Goal: Contribute content: Contribute content

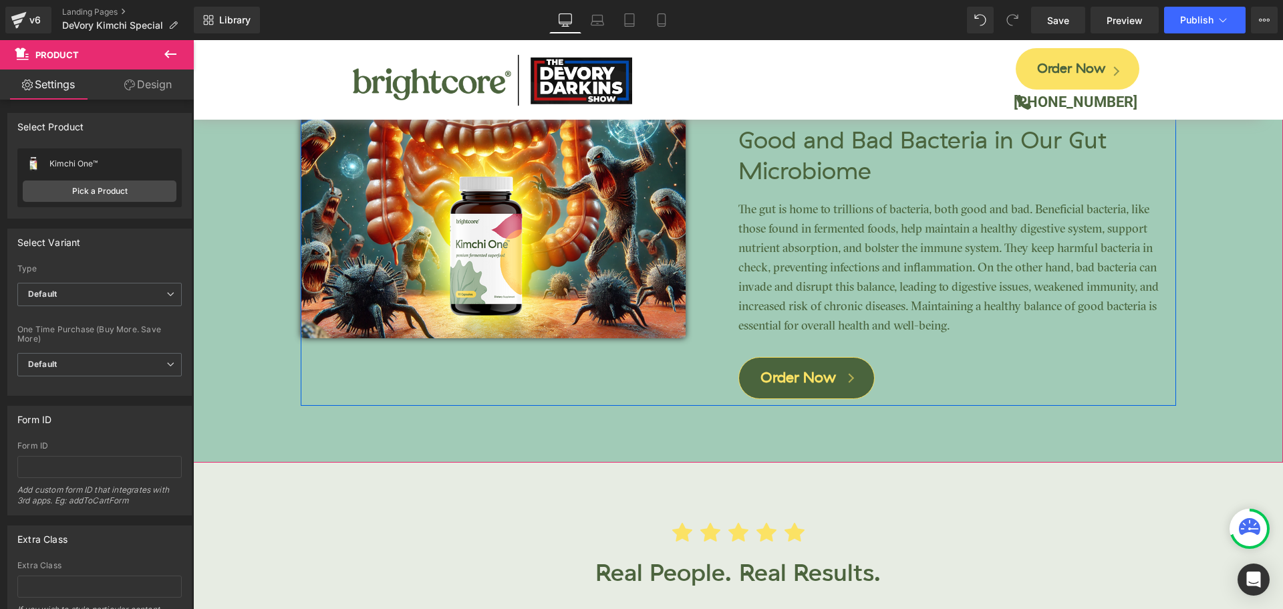
scroll to position [3341, 0]
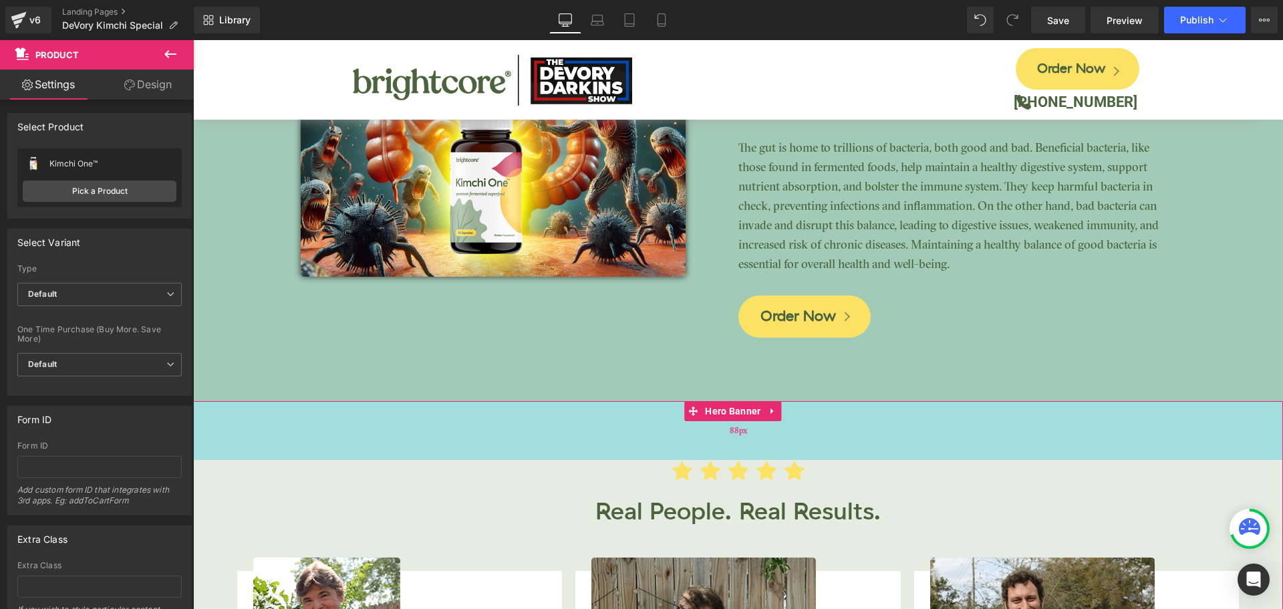
click at [518, 428] on div "88px" at bounding box center [738, 430] width 1090 height 59
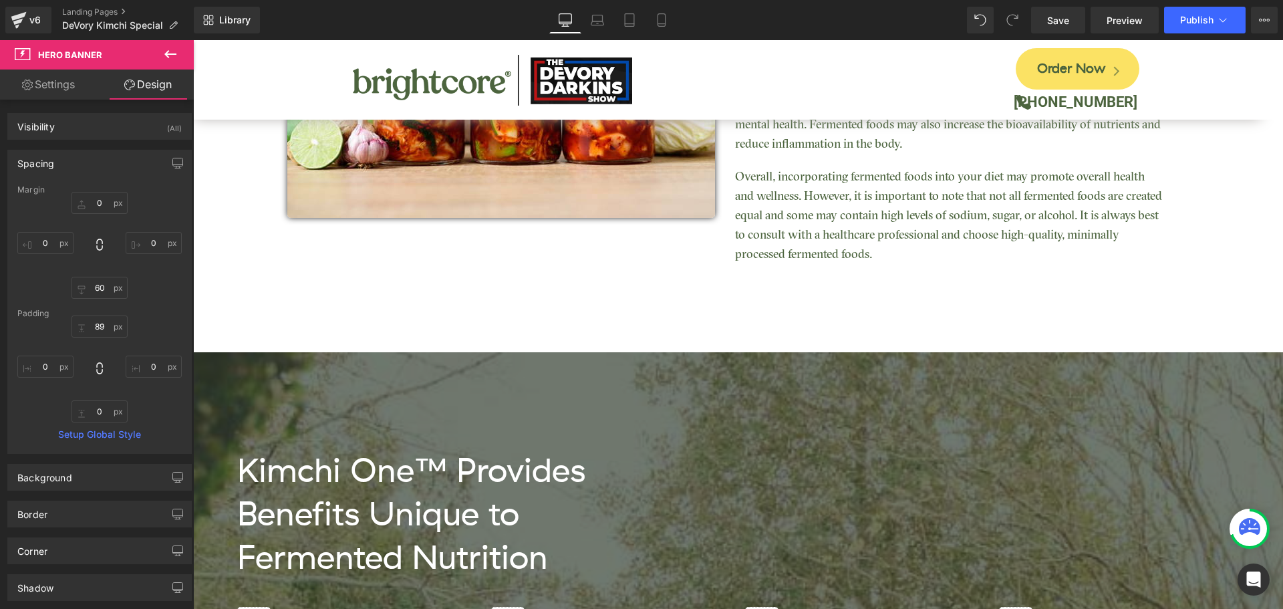
scroll to position [1603, 0]
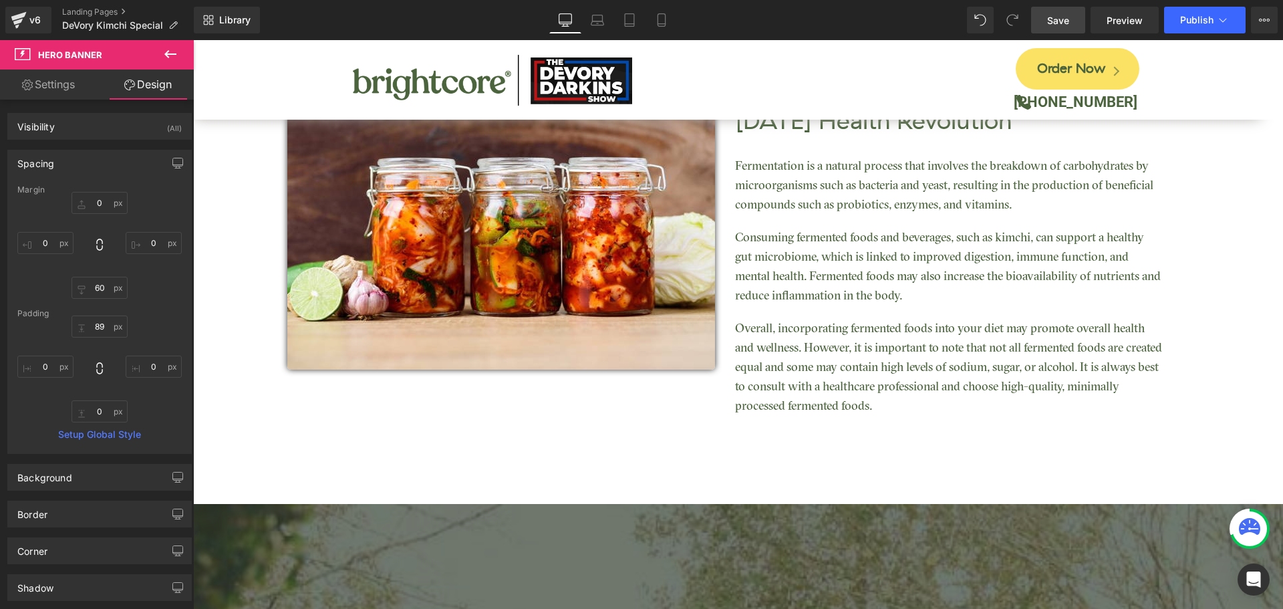
drag, startPoint x: 1064, startPoint y: 15, endPoint x: 826, endPoint y: 132, distance: 264.7
click at [1064, 15] on span "Save" at bounding box center [1058, 20] width 22 height 14
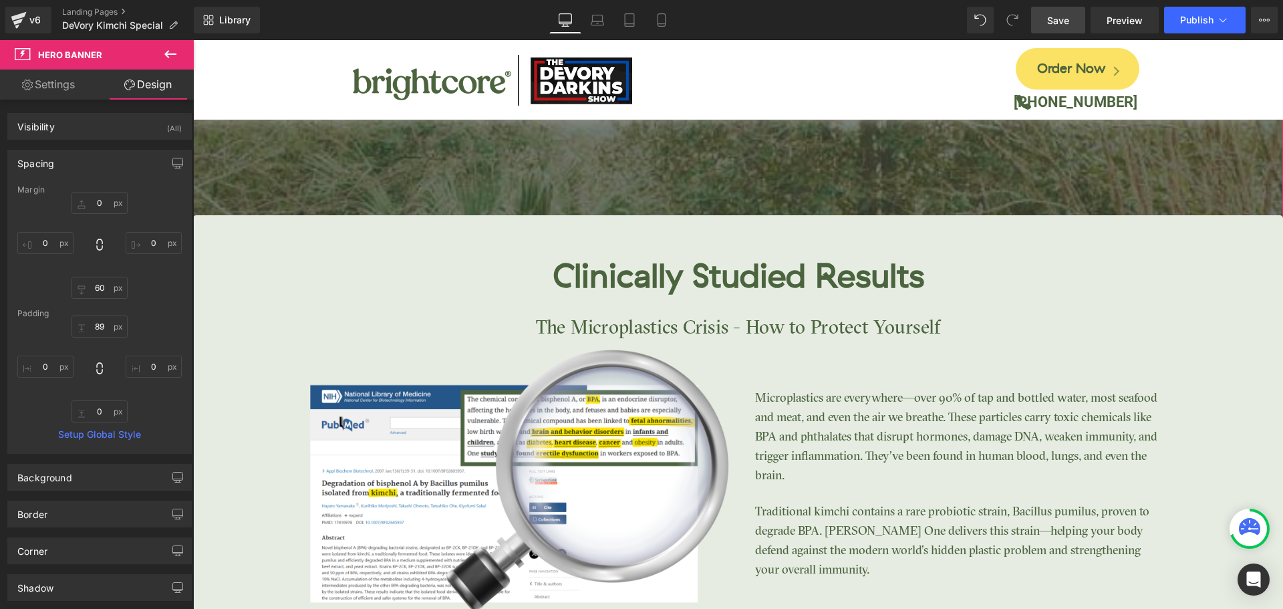
scroll to position [2272, 0]
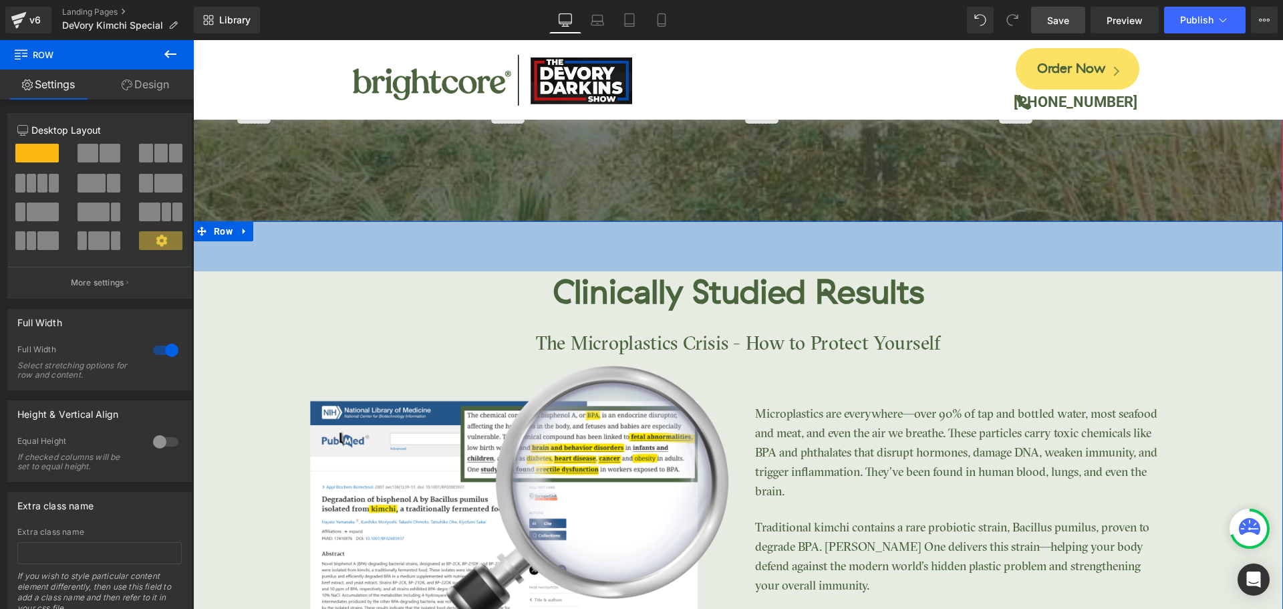
drag, startPoint x: 855, startPoint y: 230, endPoint x: 1282, endPoint y: 313, distance: 434.9
click at [866, 238] on div "75px" at bounding box center [738, 246] width 1090 height 50
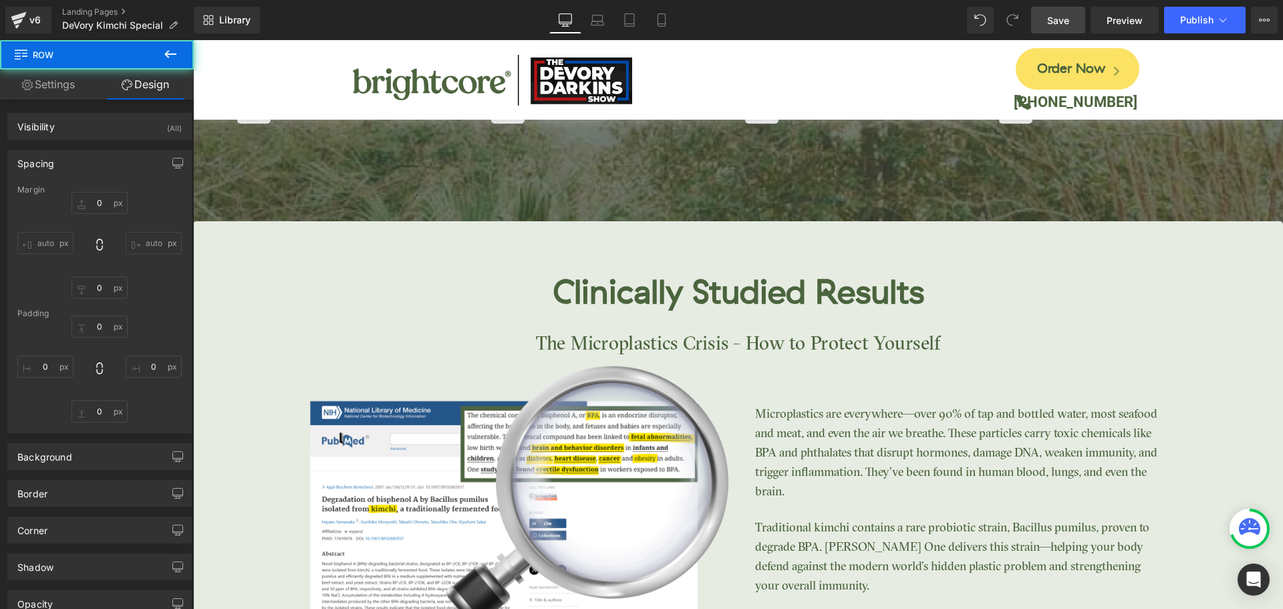
type input "0"
type input "75"
type input "0"
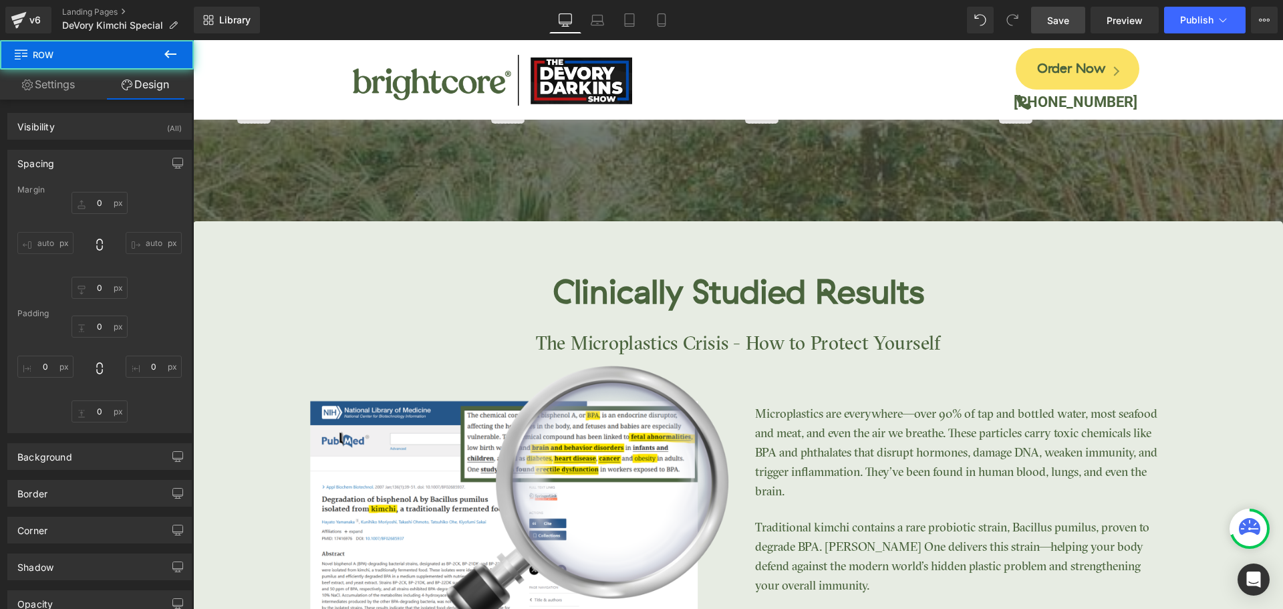
type input "0"
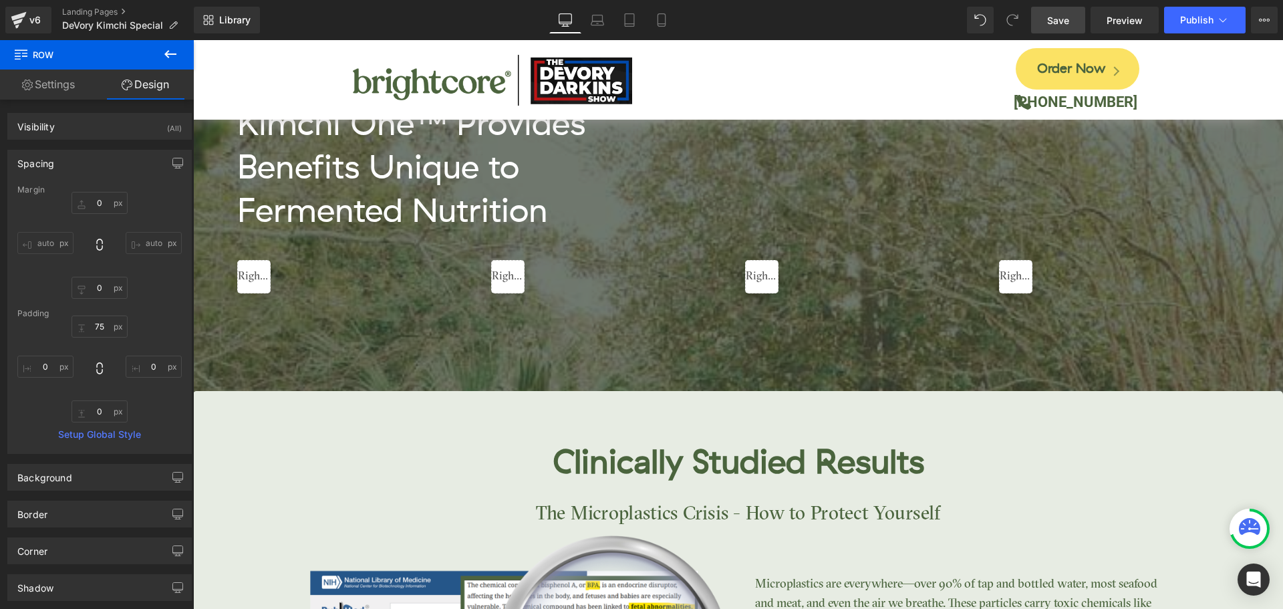
scroll to position [2071, 0]
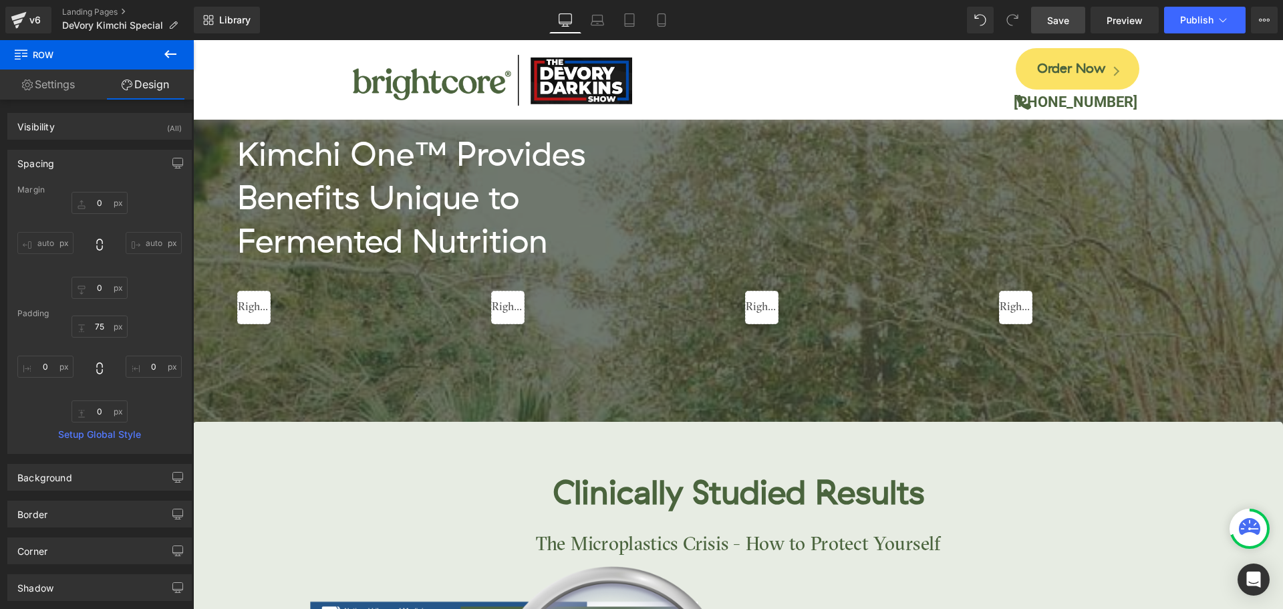
click at [1052, 16] on span "Save" at bounding box center [1058, 20] width 22 height 14
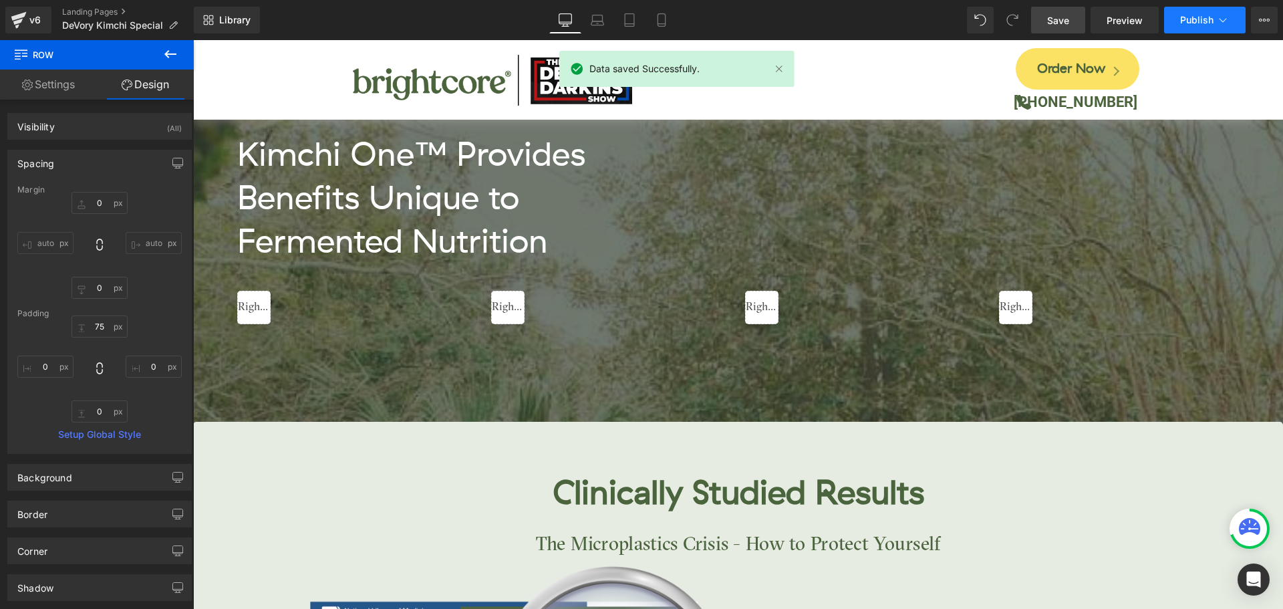
click at [1190, 25] on span "Publish" at bounding box center [1196, 20] width 33 height 11
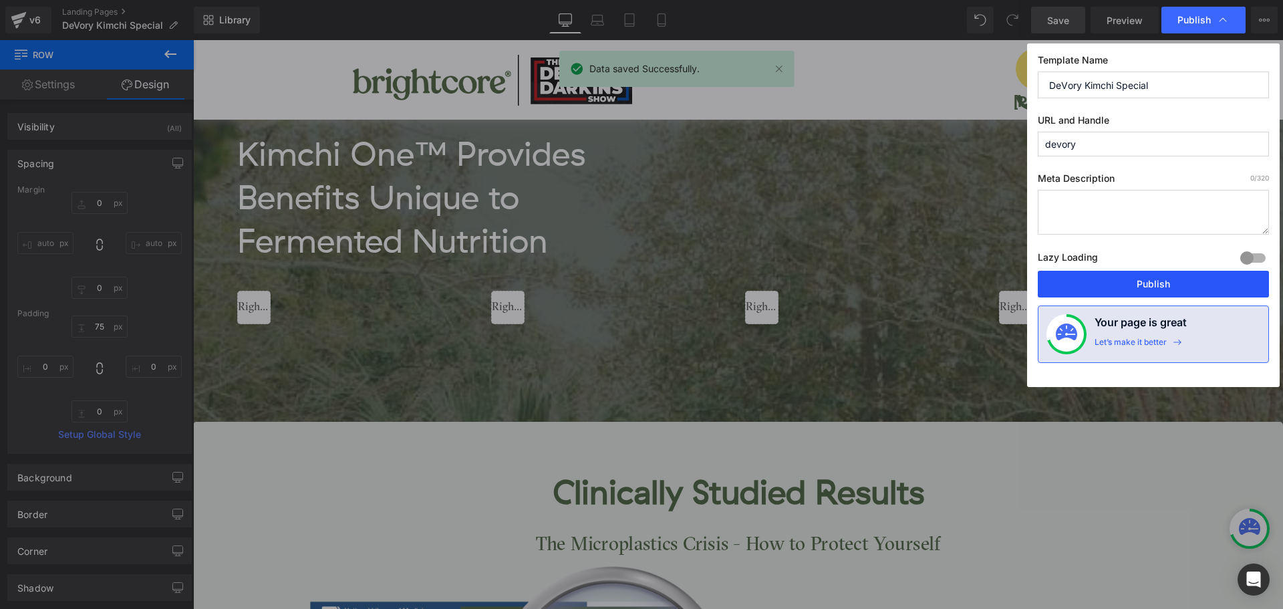
click at [1152, 281] on button "Publish" at bounding box center [1153, 284] width 231 height 27
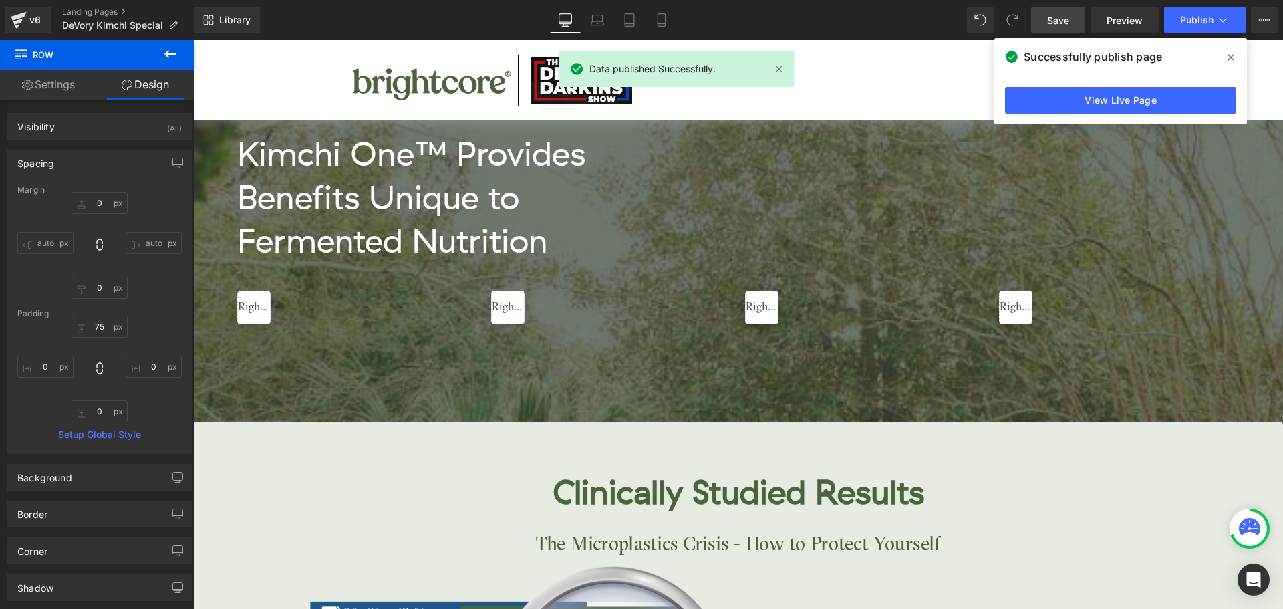
click at [1227, 54] on icon at bounding box center [1230, 57] width 7 height 11
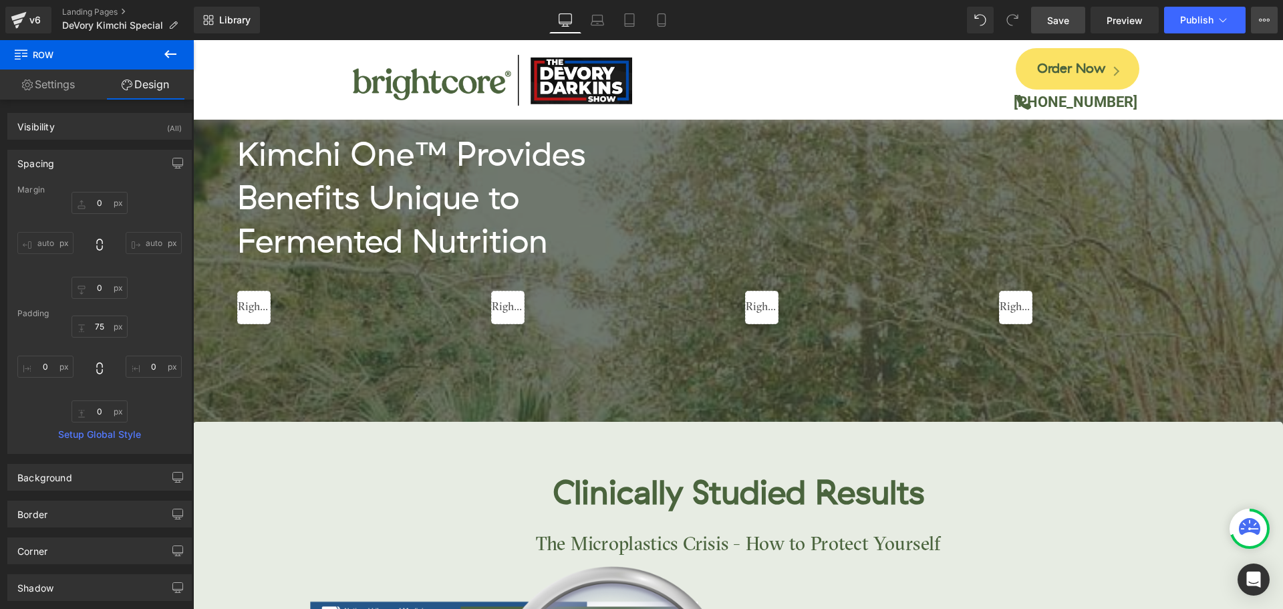
click at [1271, 16] on button "View Live Page View with current Template Save Template to Library Schedule Pub…" at bounding box center [1264, 20] width 27 height 27
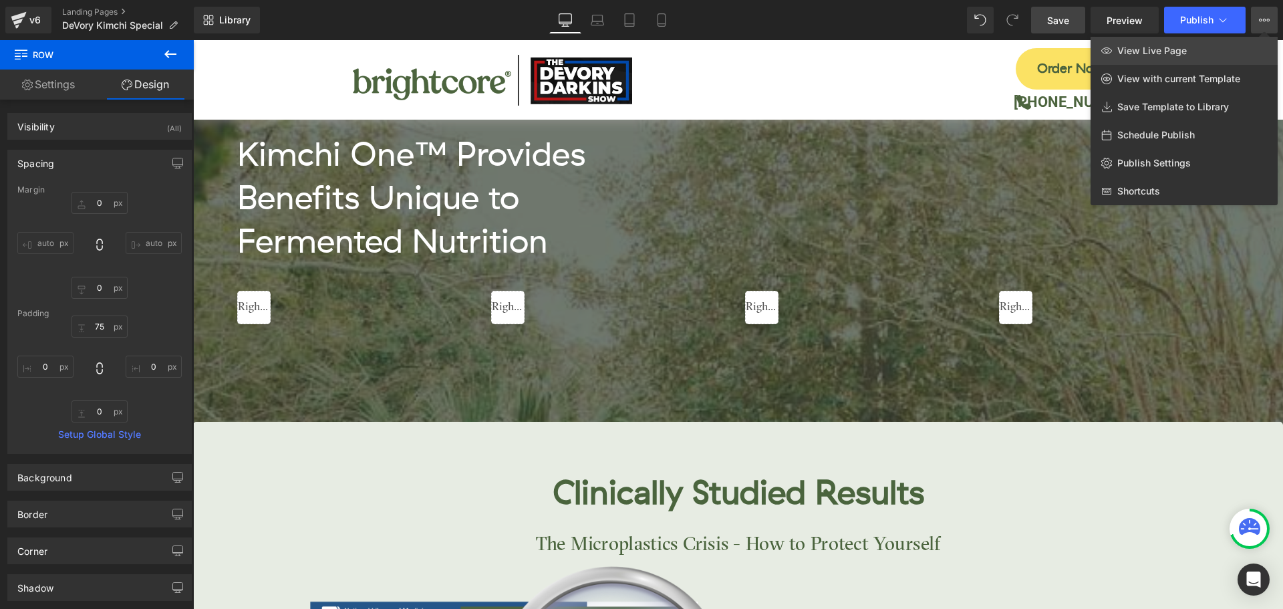
click at [1192, 53] on link "View Live Page" at bounding box center [1183, 51] width 187 height 28
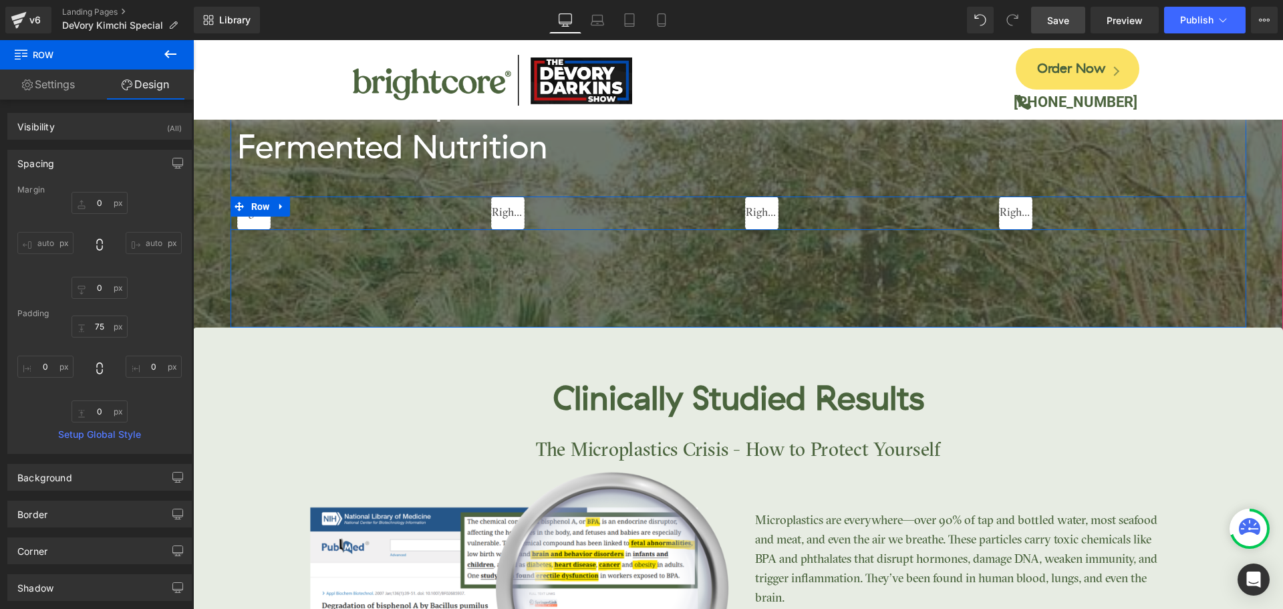
scroll to position [2272, 0]
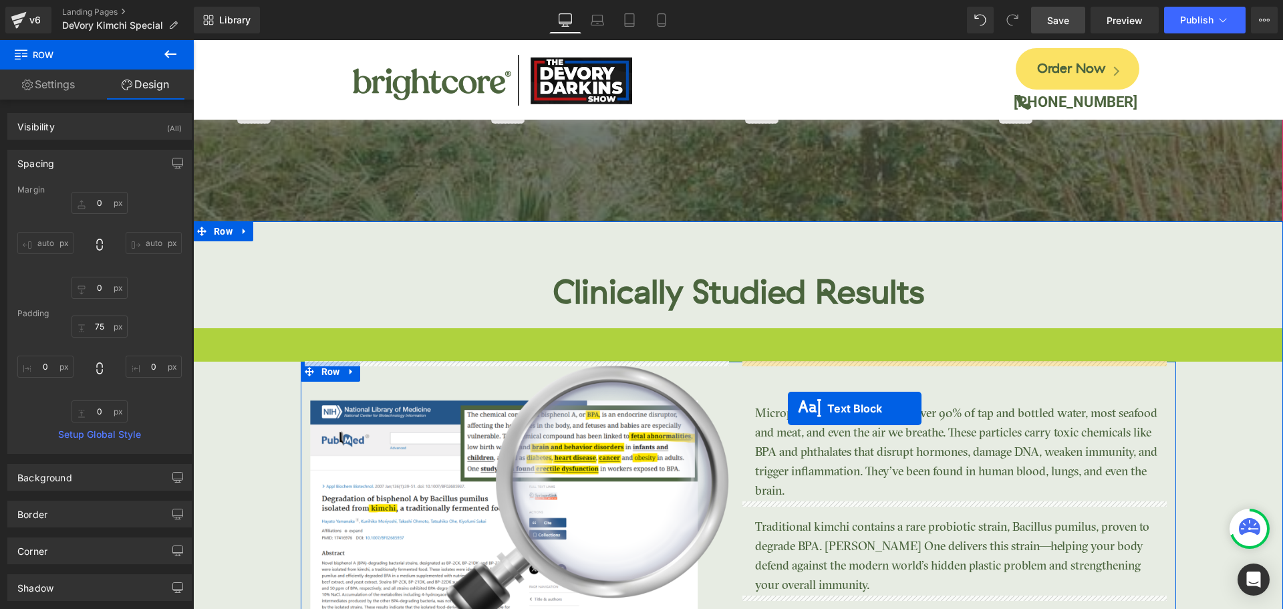
drag, startPoint x: 696, startPoint y: 343, endPoint x: 788, endPoint y: 408, distance: 112.5
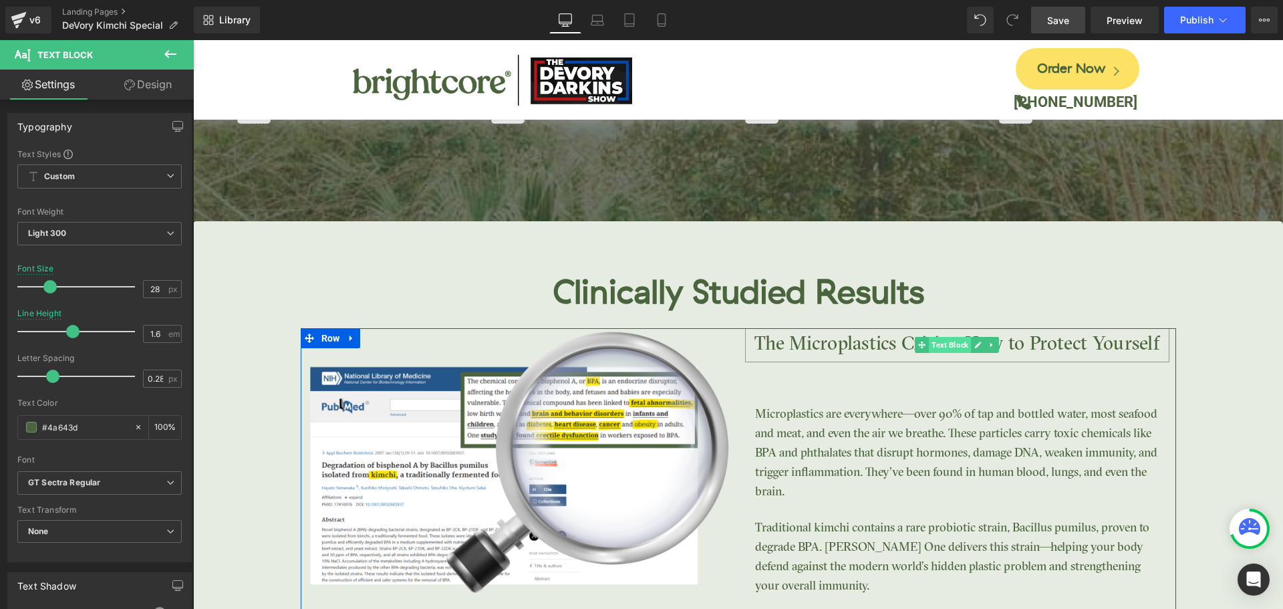
click at [933, 347] on span "Text Block" at bounding box center [950, 345] width 42 height 16
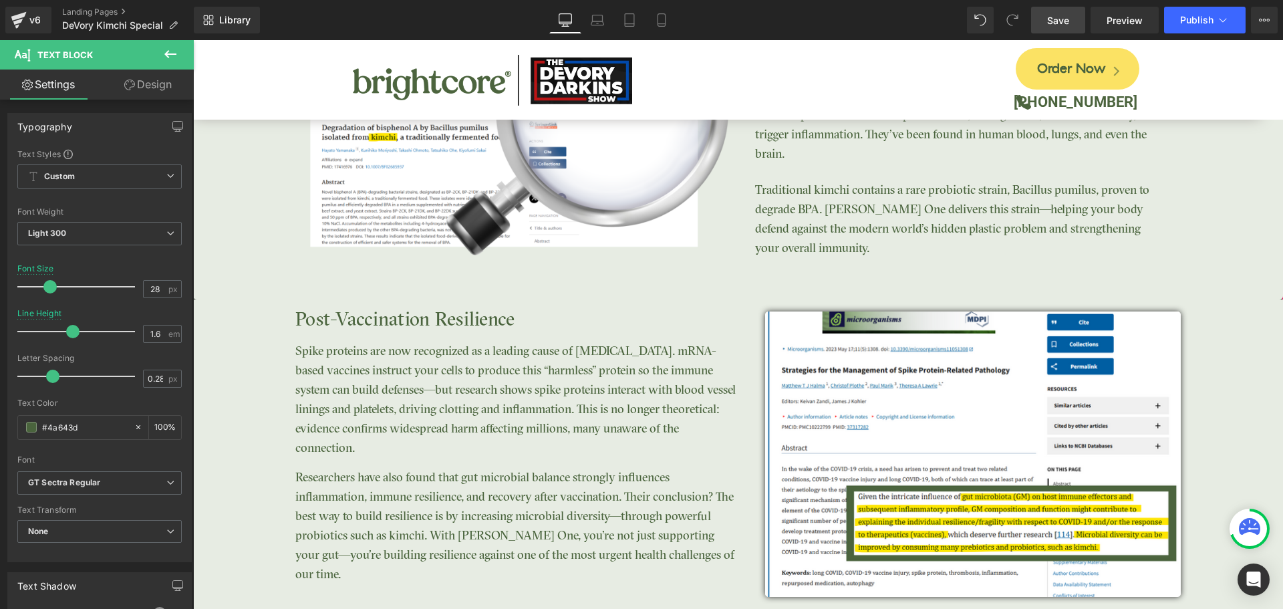
scroll to position [2606, 0]
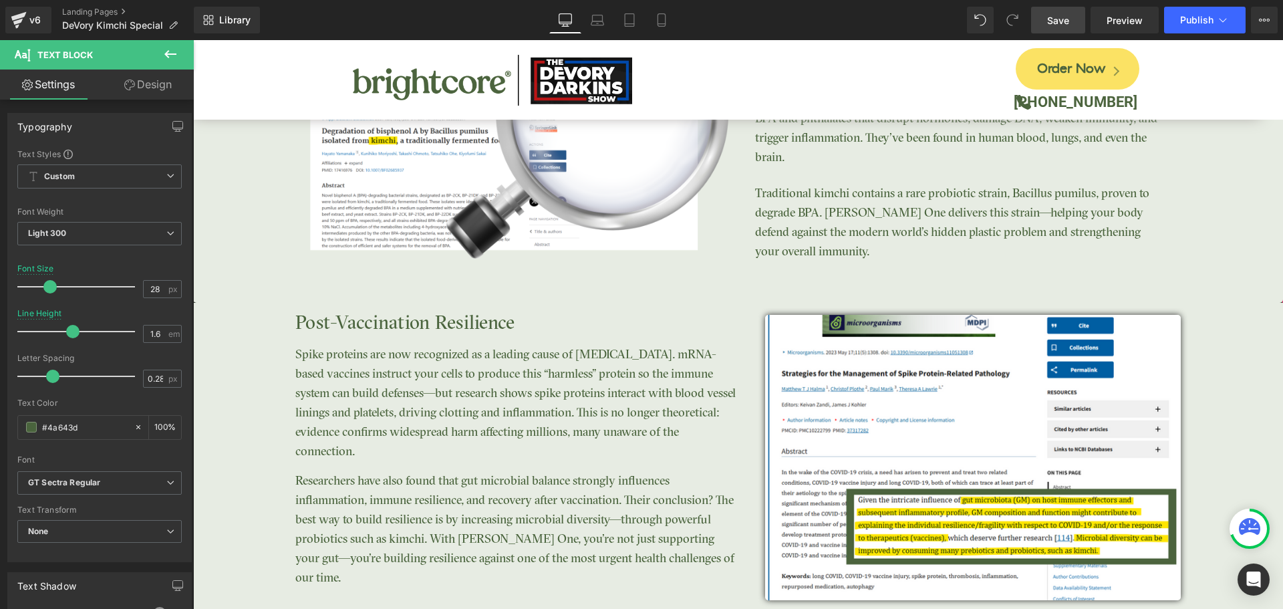
click at [387, 325] on h3 "Post-Vaccination Resilience" at bounding box center [516, 324] width 443 height 30
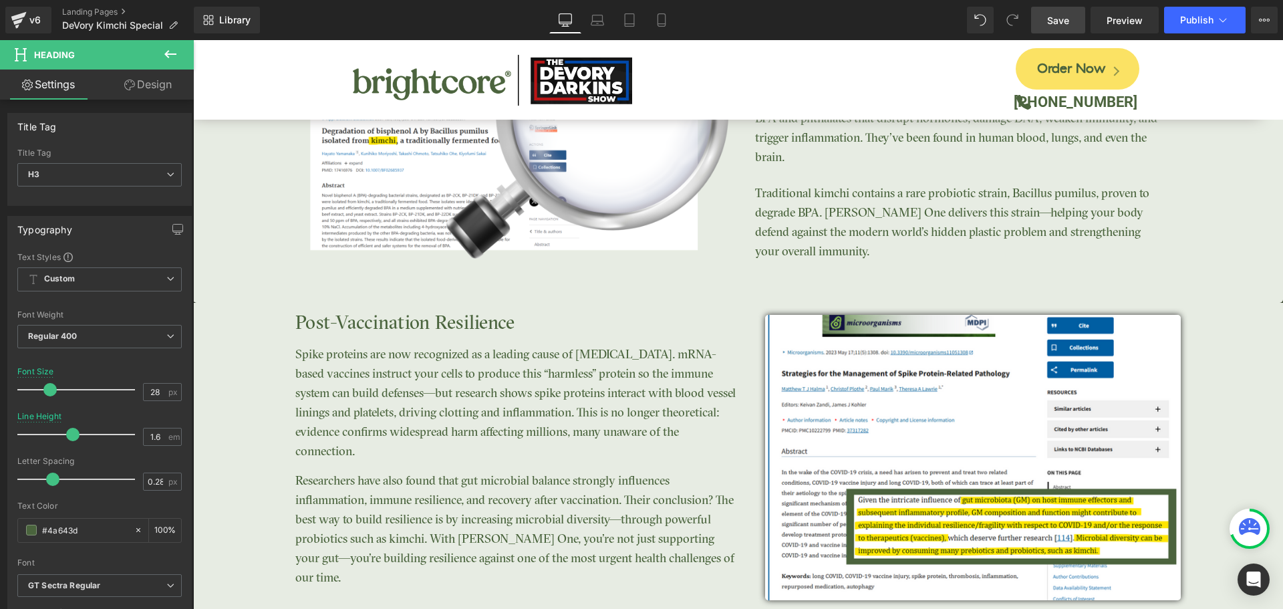
click at [146, 91] on link "Design" at bounding box center [148, 84] width 97 height 30
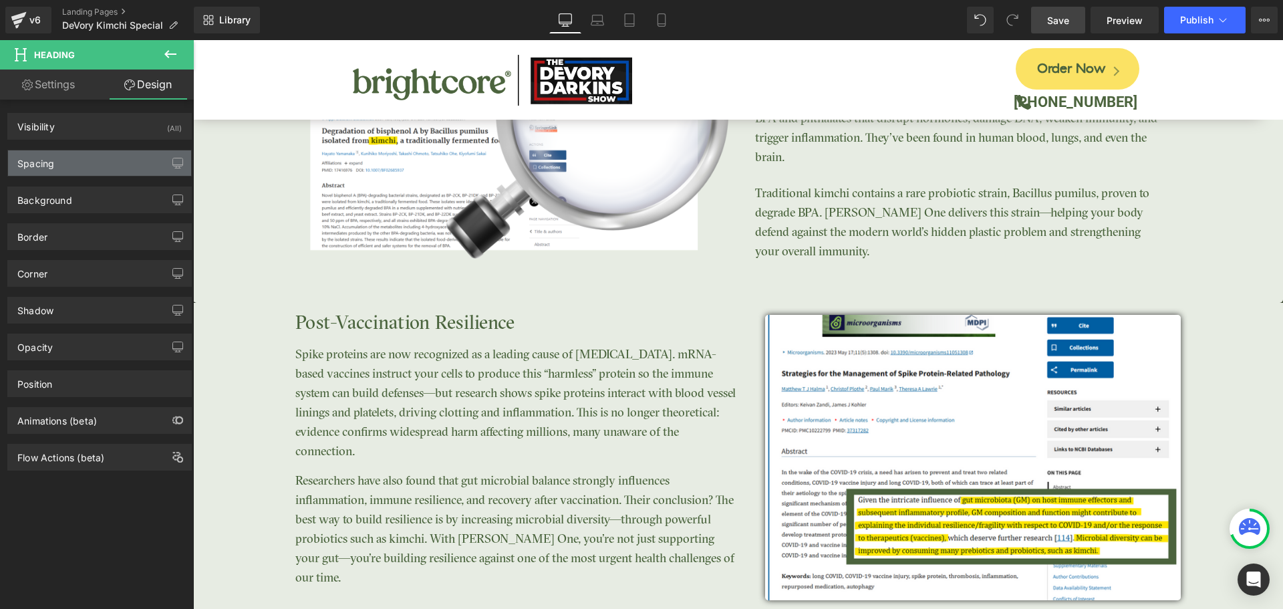
type input "0"
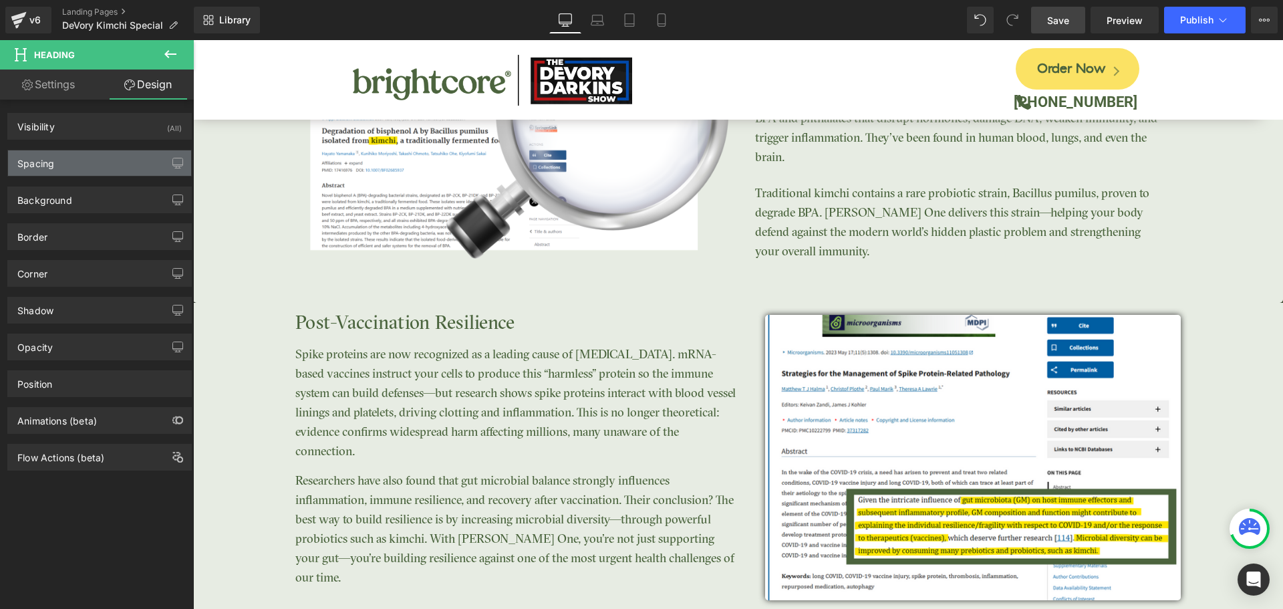
type input "0"
type input "10"
type input "0"
click at [75, 153] on div "Spacing" at bounding box center [99, 162] width 183 height 25
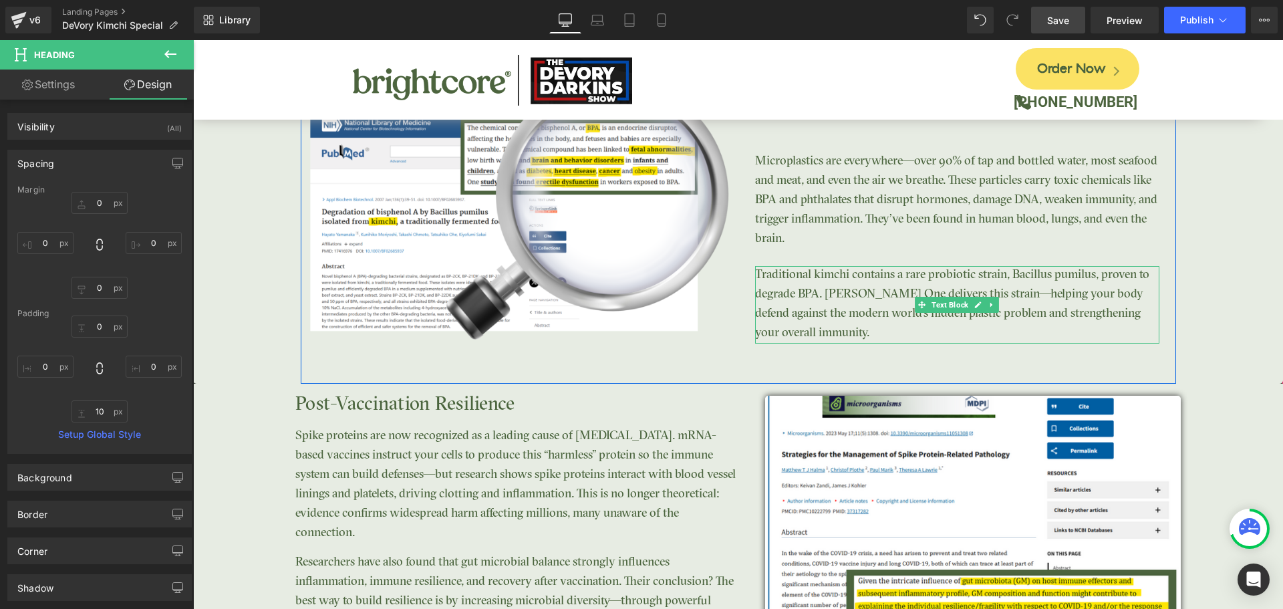
scroll to position [2405, 0]
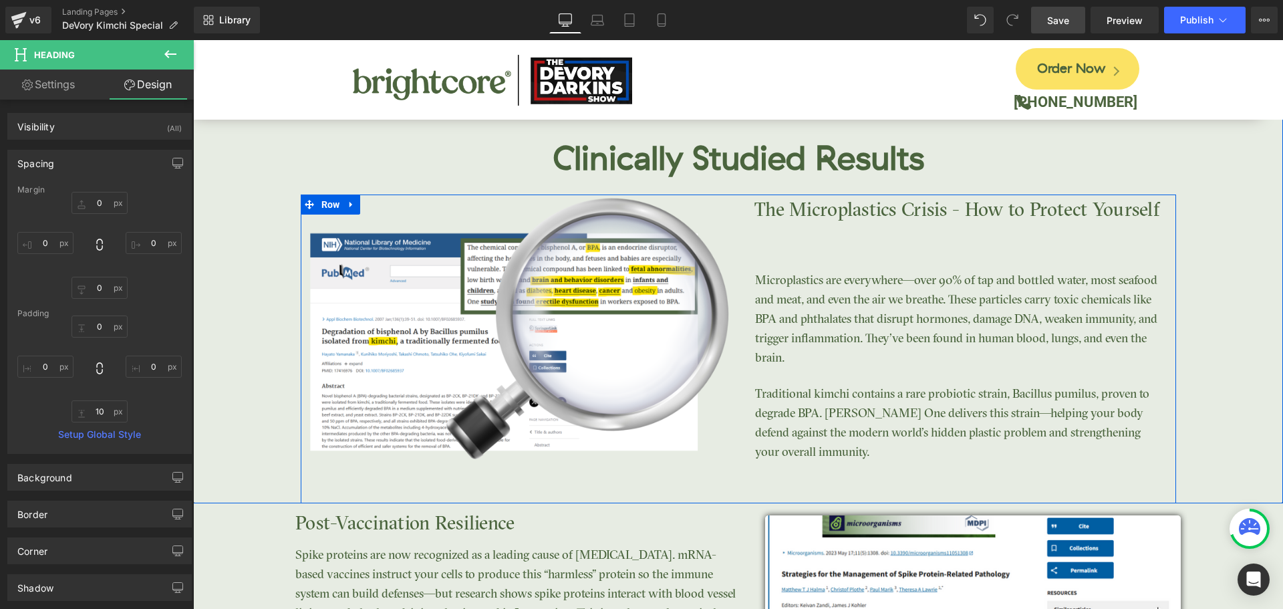
click at [867, 217] on p "The Microplastics Crisis - How to Protect Yourself" at bounding box center [957, 210] width 424 height 33
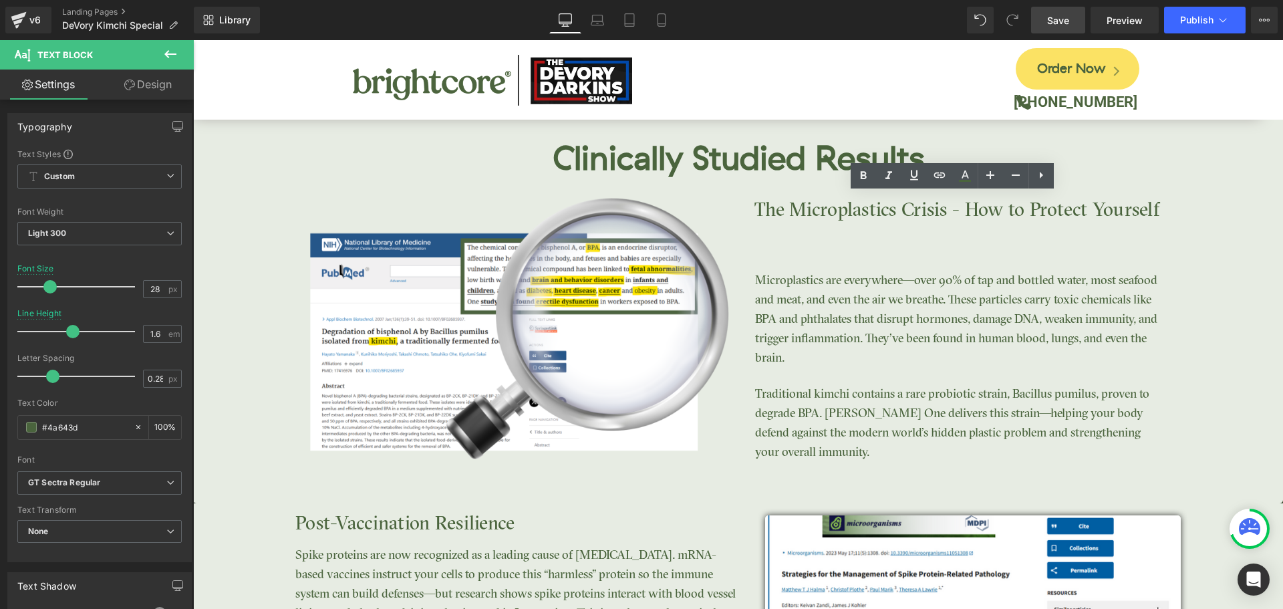
click at [165, 84] on link "Design" at bounding box center [148, 84] width 97 height 30
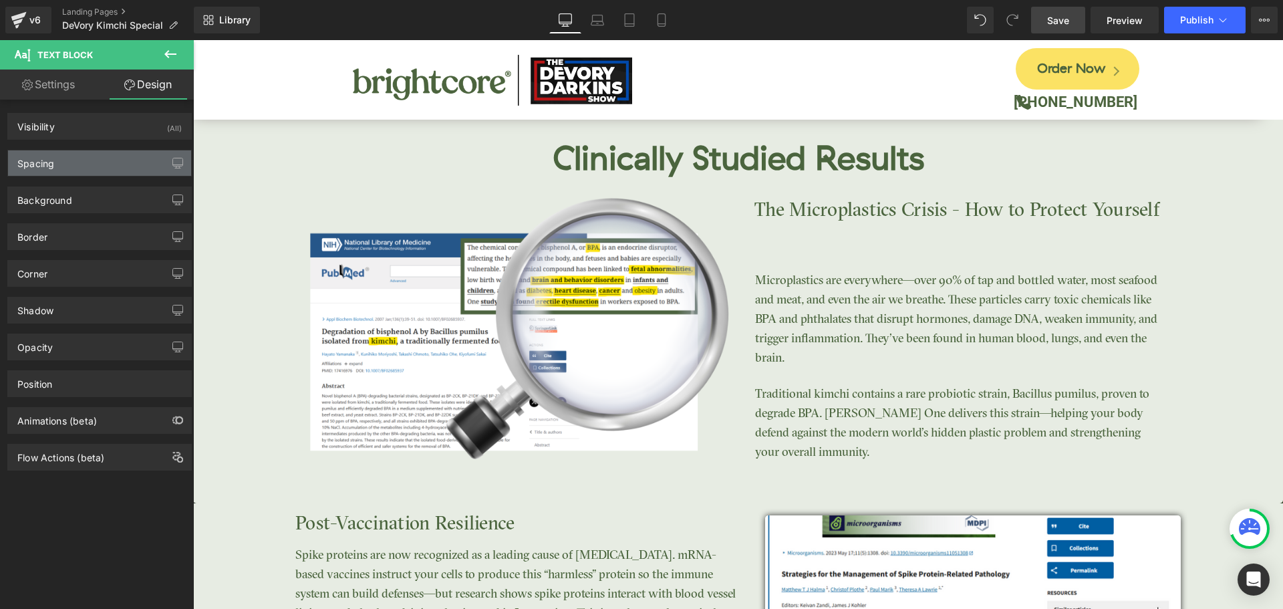
click at [73, 160] on div "Spacing" at bounding box center [99, 162] width 183 height 25
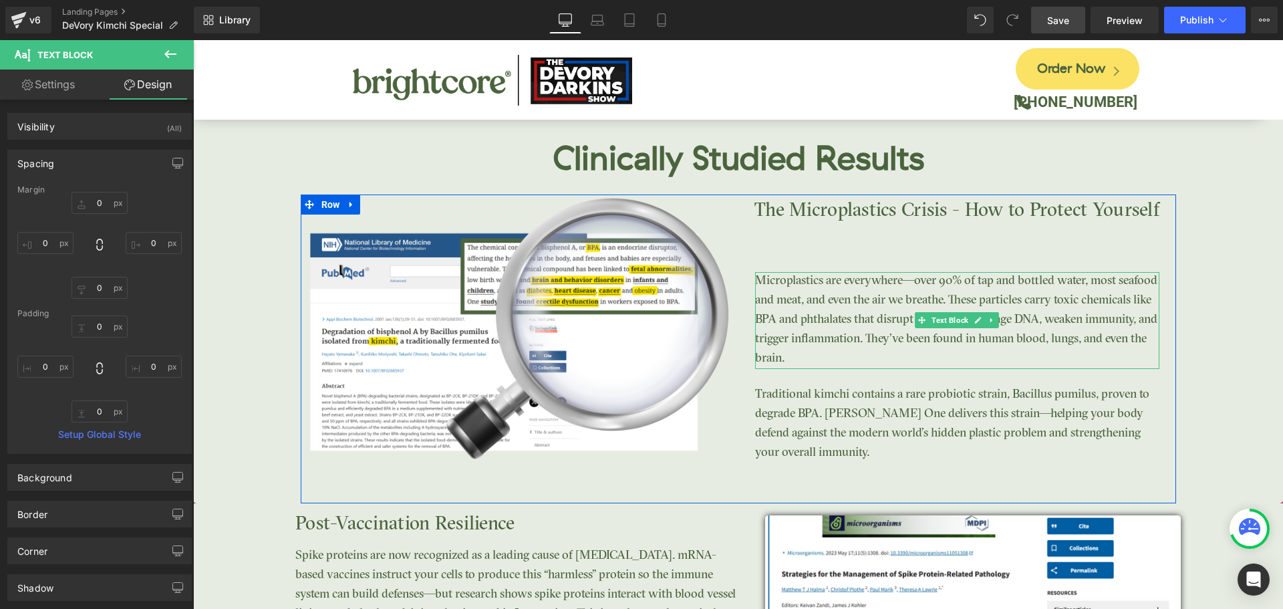
click at [865, 283] on p "Microplastics are everywhere—over 90% of tap and bottled water, most seafood an…" at bounding box center [957, 320] width 404 height 97
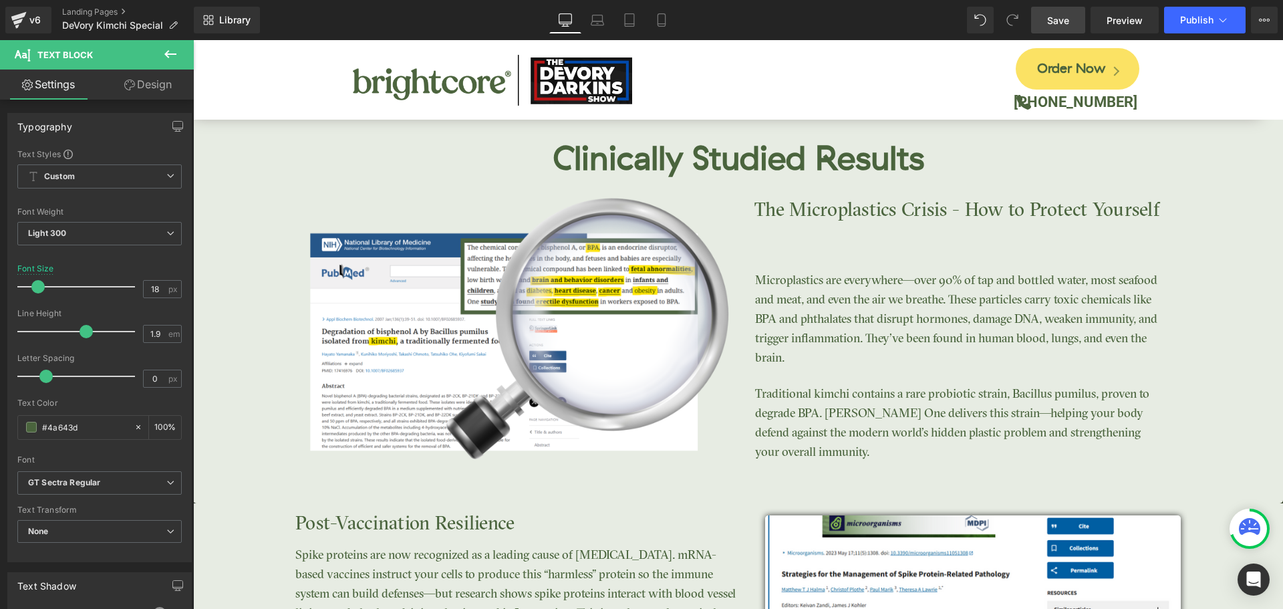
click at [144, 88] on link "Design" at bounding box center [148, 84] width 97 height 30
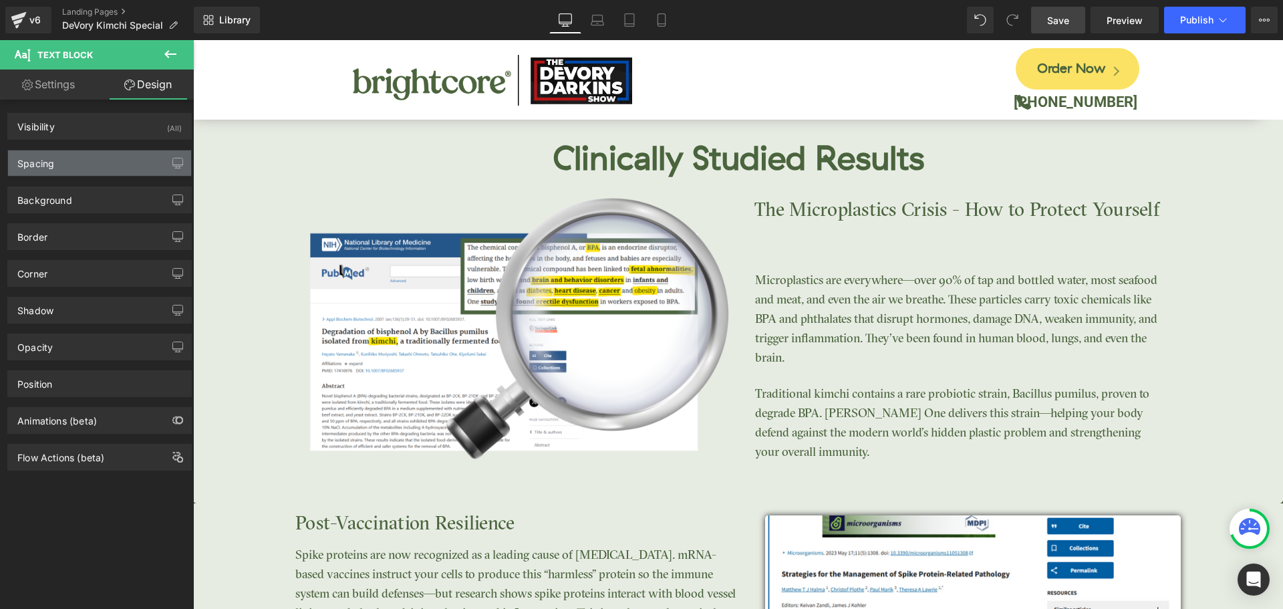
click at [82, 171] on div "Spacing" at bounding box center [99, 162] width 183 height 25
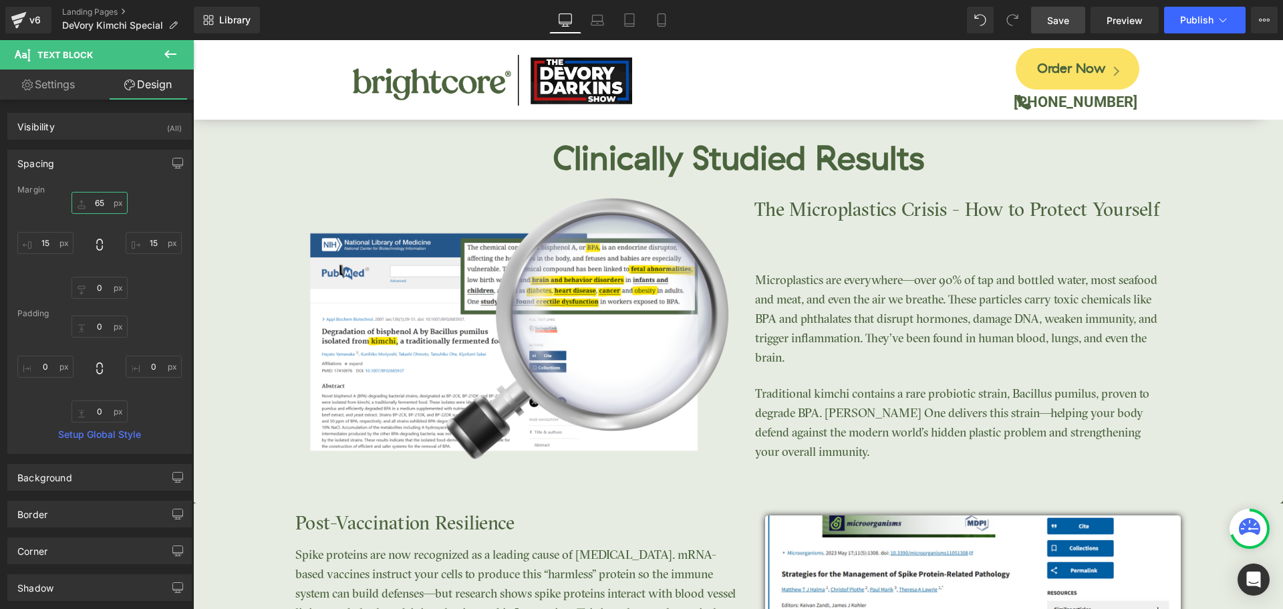
click at [100, 204] on input "65" at bounding box center [99, 203] width 56 height 22
type input "10"
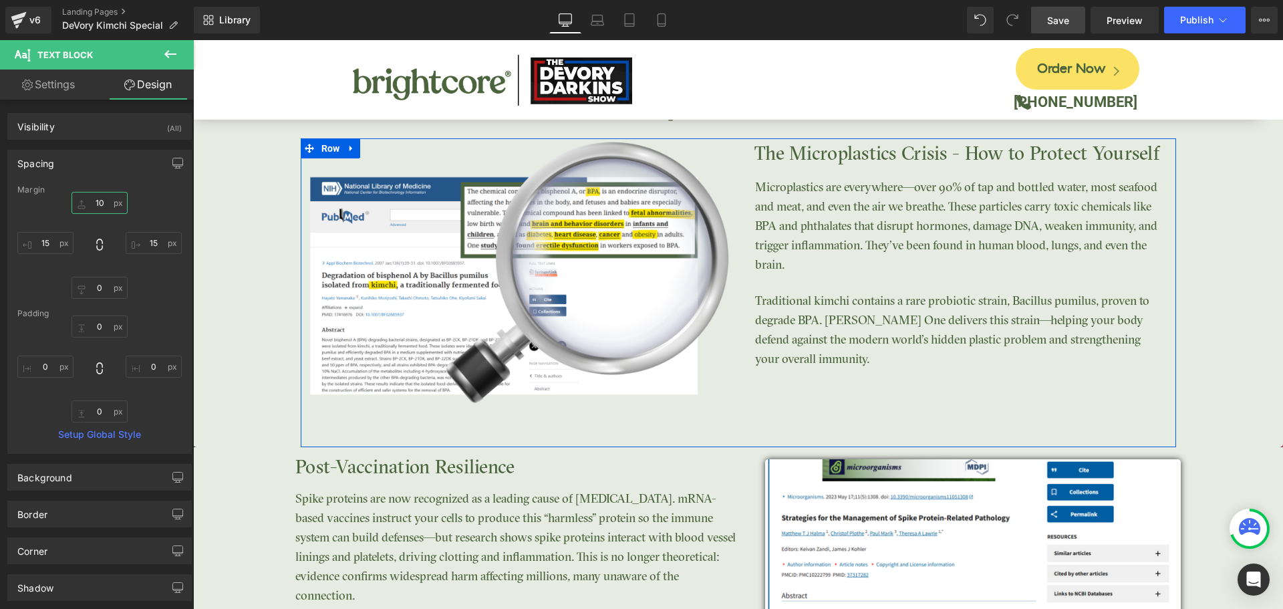
scroll to position [2338, 0]
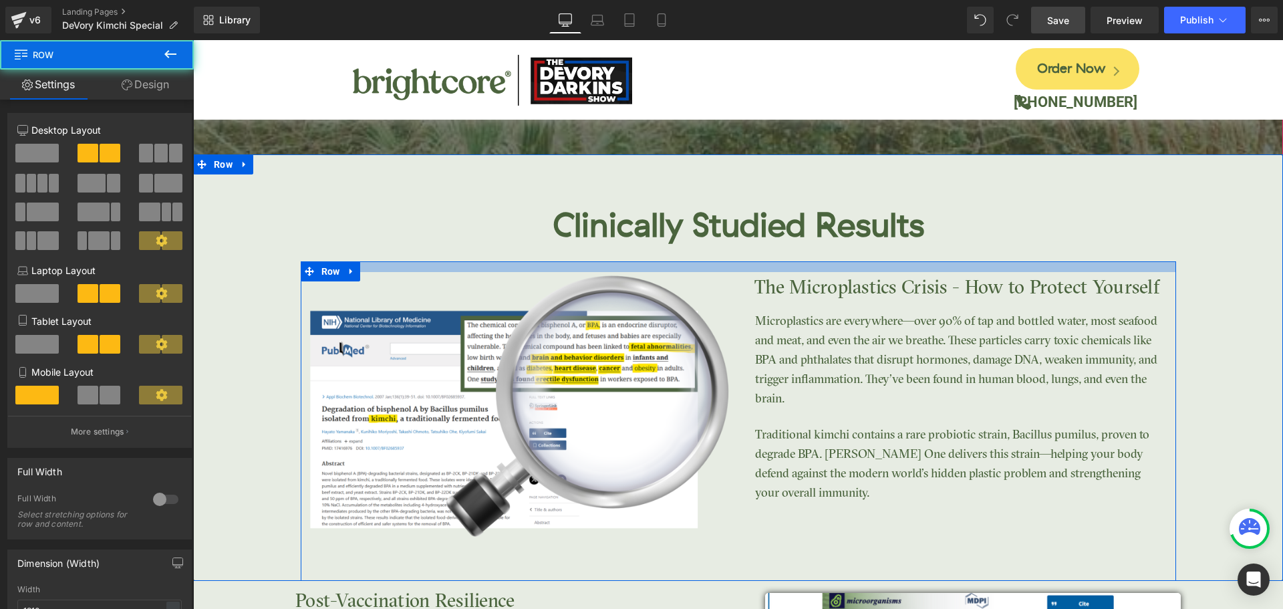
click at [743, 275] on div "Image The Microplastics Crisis - How to Protect Yourself Text Block Microplasti…" at bounding box center [738, 420] width 875 height 319
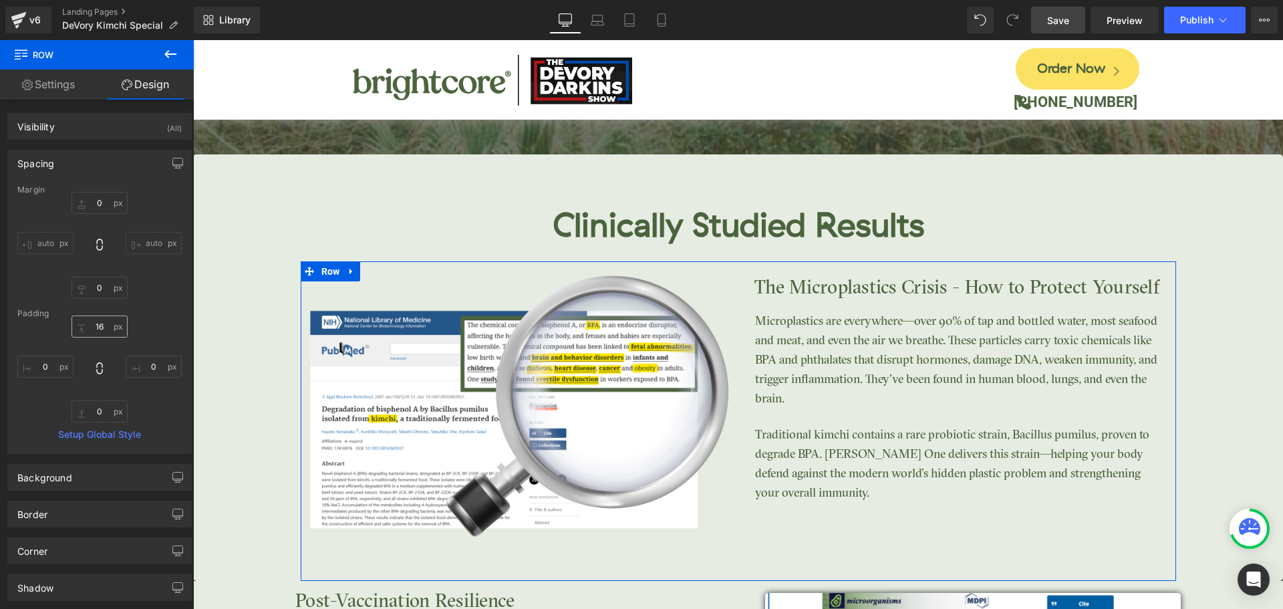
drag, startPoint x: 126, startPoint y: 323, endPoint x: 106, endPoint y: 325, distance: 20.8
click at [123, 323] on div "16px 16 0px 0 0px 0 0px 0" at bounding box center [99, 368] width 164 height 107
click at [101, 326] on input "16" at bounding box center [99, 326] width 56 height 22
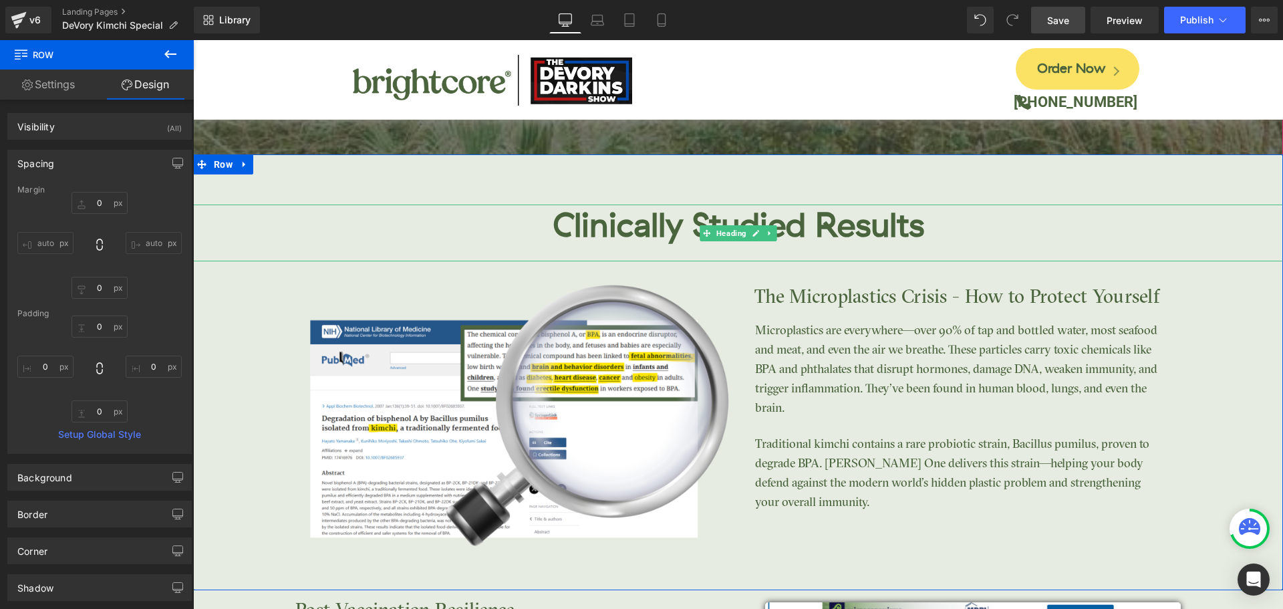
click at [685, 226] on h2 "Clinically Studied Results" at bounding box center [738, 225] width 1090 height 43
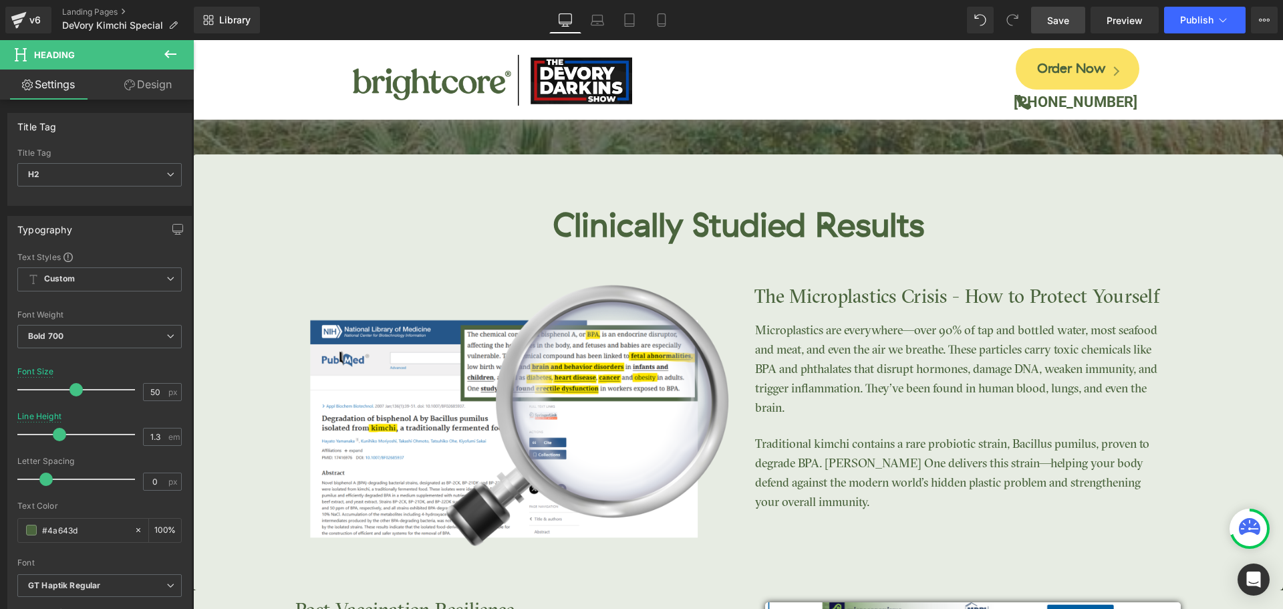
click at [131, 85] on icon at bounding box center [129, 85] width 11 height 11
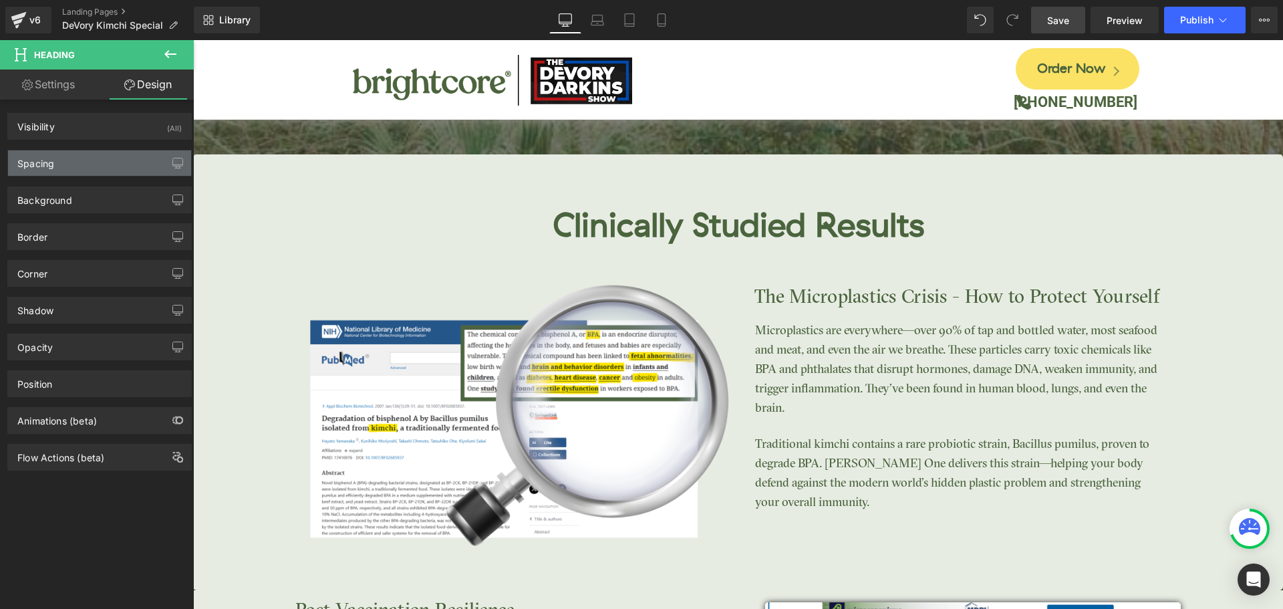
type input "0"
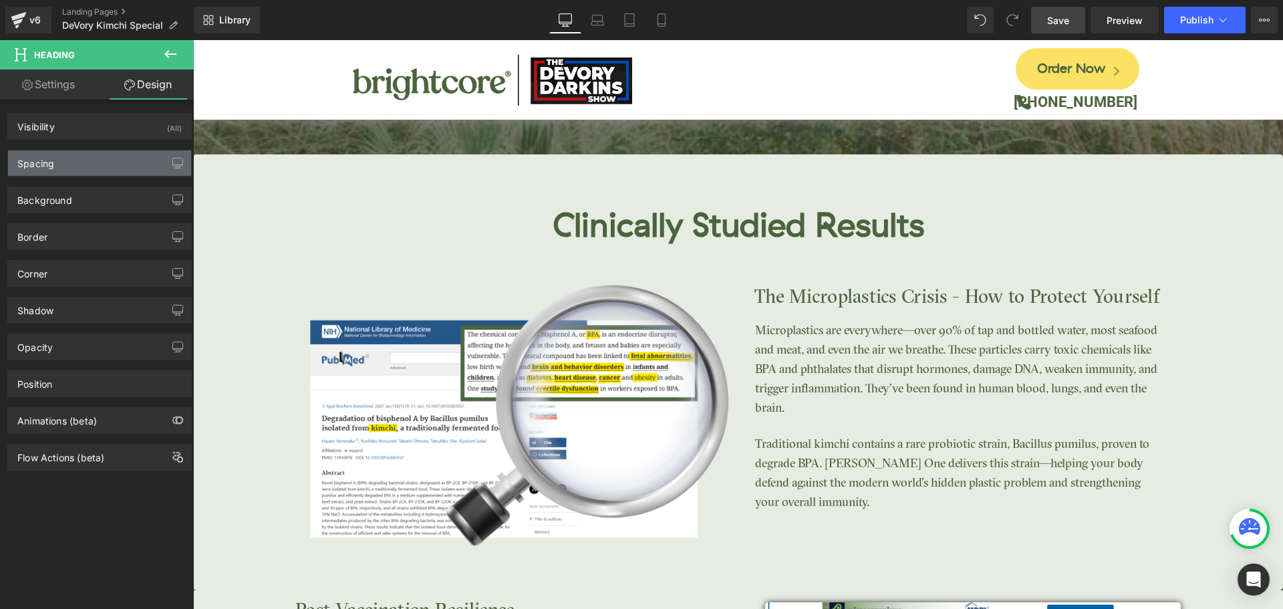
type input "0"
type input "20"
type input "0"
click at [74, 172] on div "Spacing" at bounding box center [99, 162] width 183 height 25
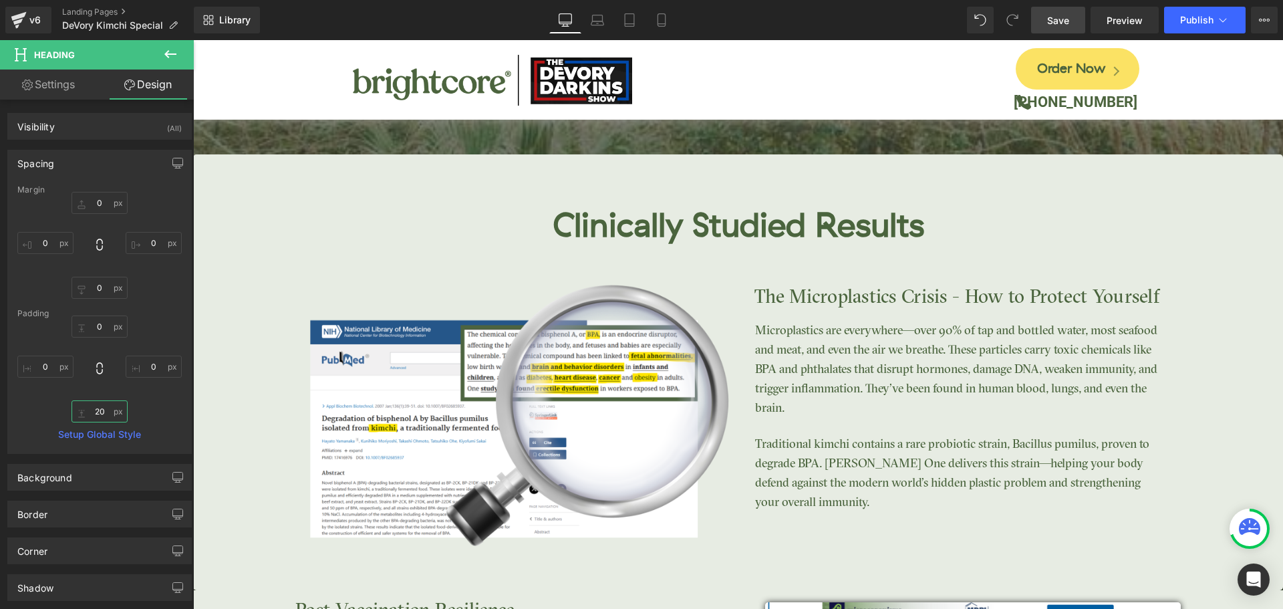
click at [94, 408] on input "20" at bounding box center [99, 411] width 56 height 22
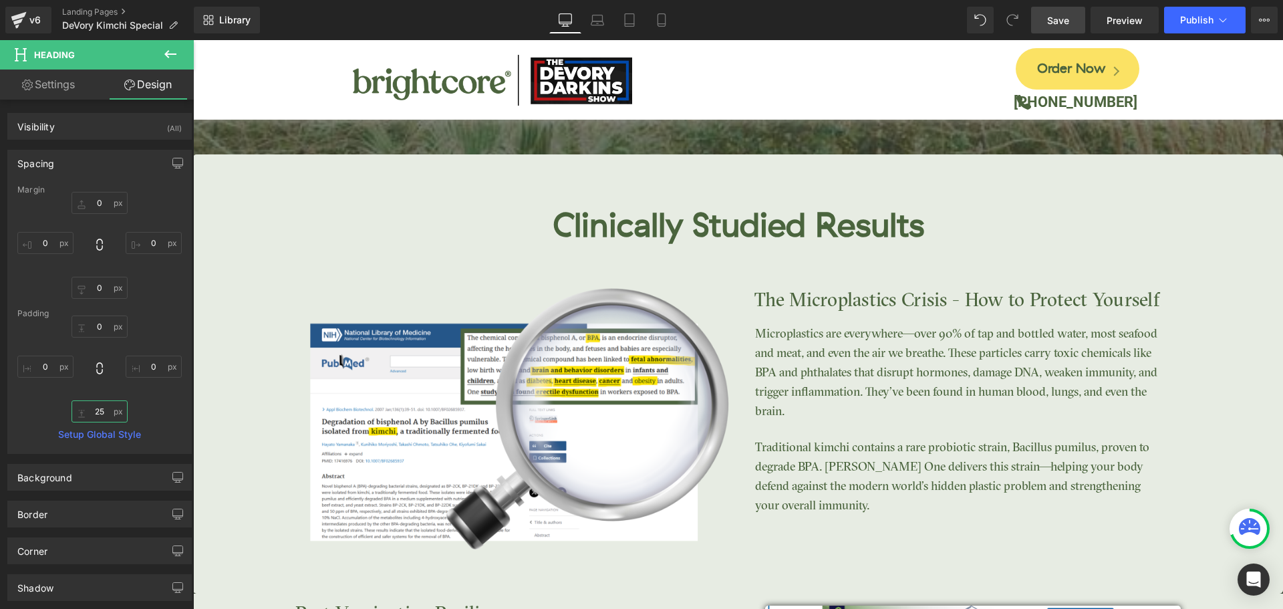
type input "25"
click at [1058, 31] on link "Save" at bounding box center [1058, 20] width 54 height 27
click at [1185, 26] on button "Publish" at bounding box center [1205, 20] width 82 height 27
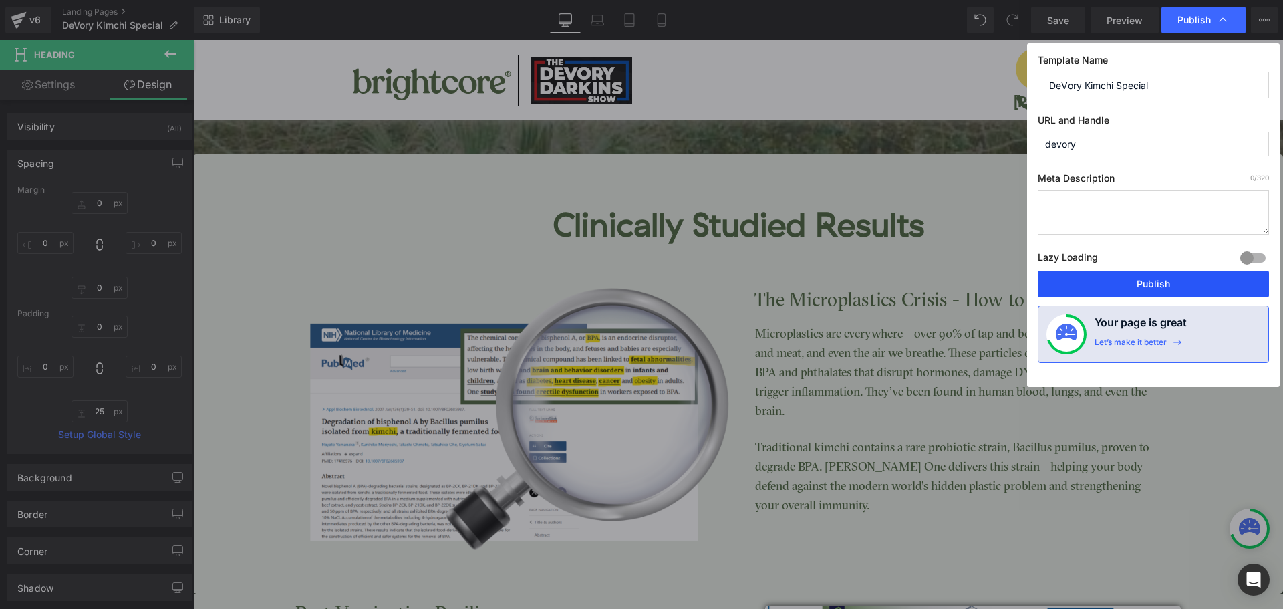
click at [1184, 282] on button "Publish" at bounding box center [1153, 284] width 231 height 27
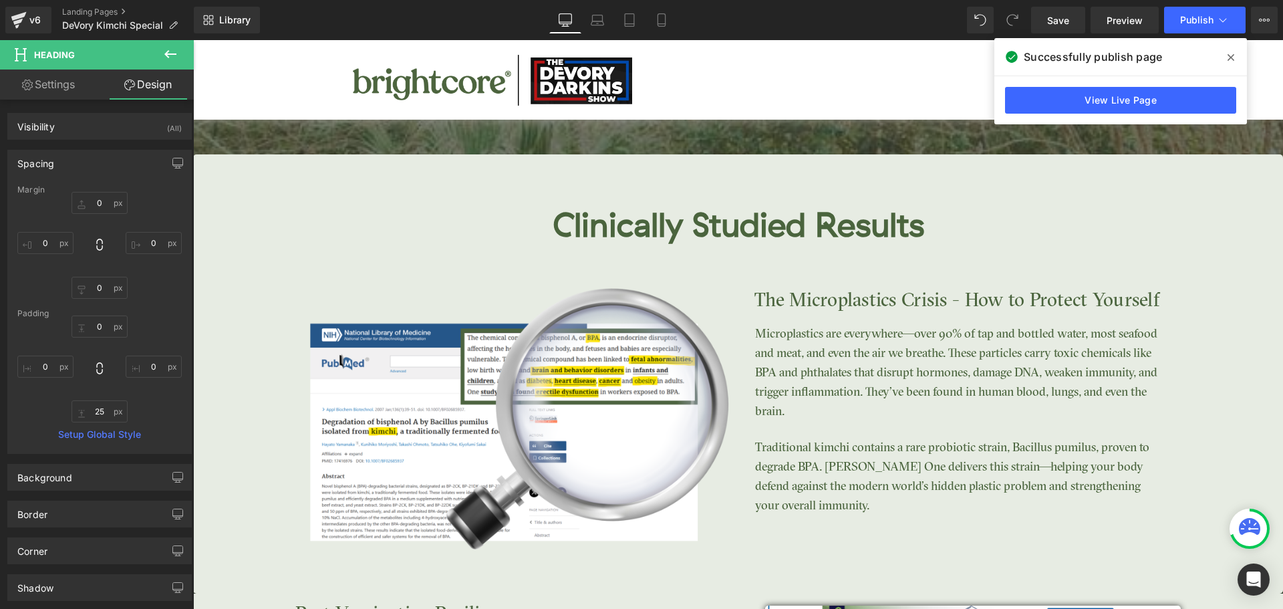
click at [1229, 61] on icon at bounding box center [1230, 57] width 7 height 11
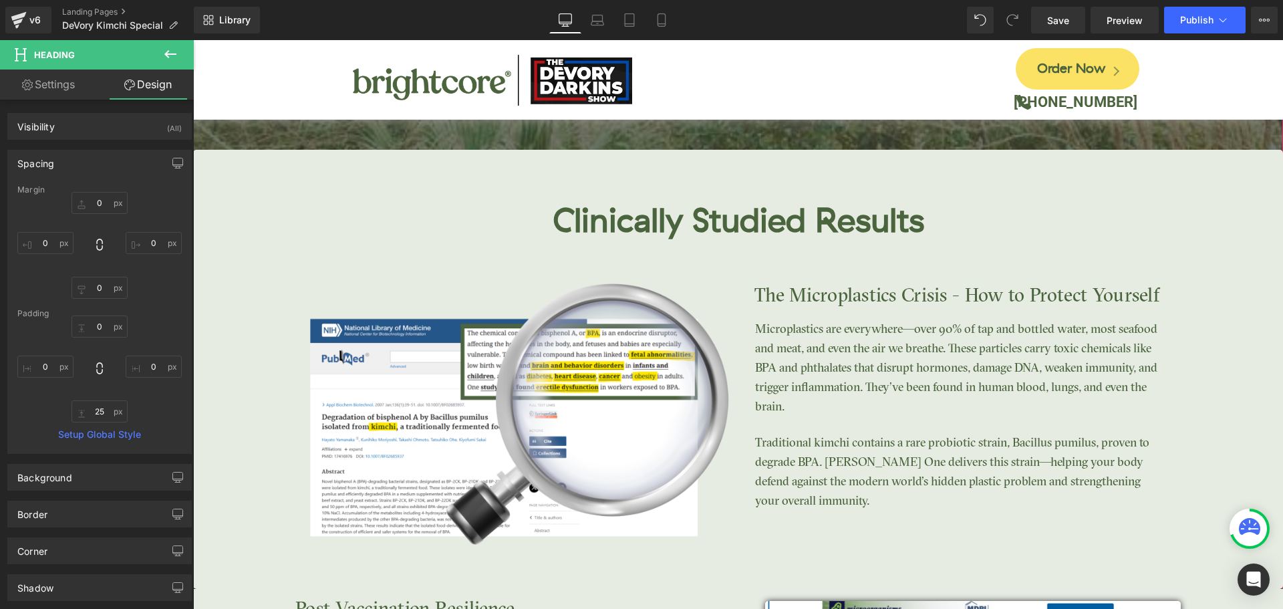
scroll to position [2272, 0]
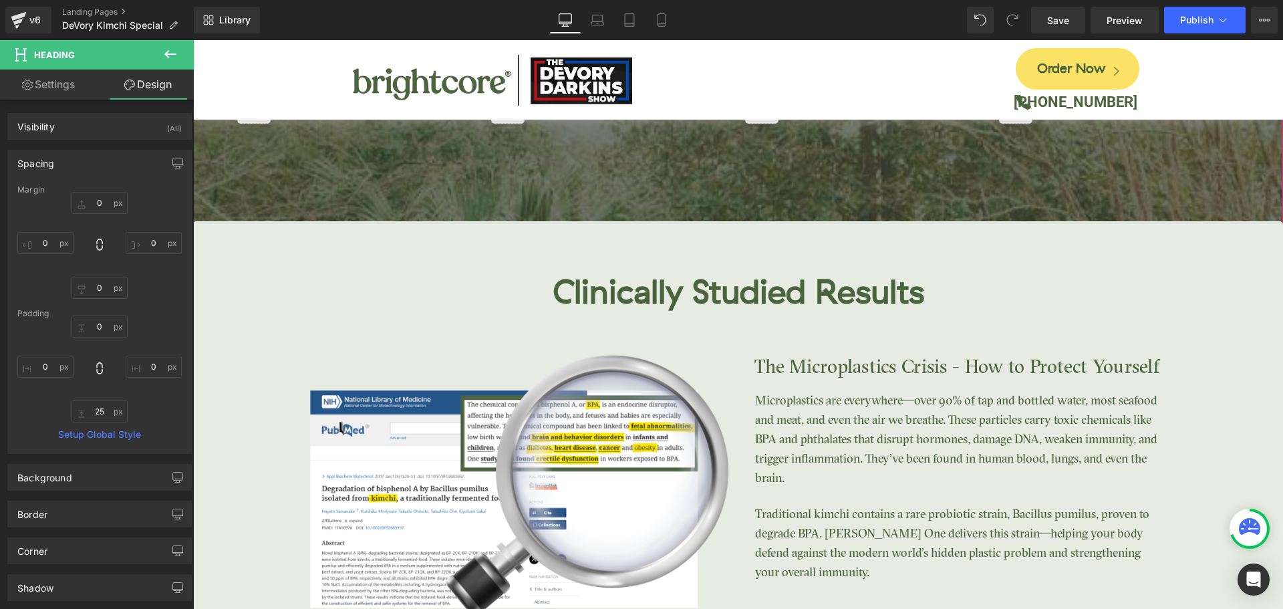
click at [812, 229] on div "Clinically Studied Results Heading Image The Microplastics Crisis - How to Prot…" at bounding box center [738, 440] width 1090 height 439
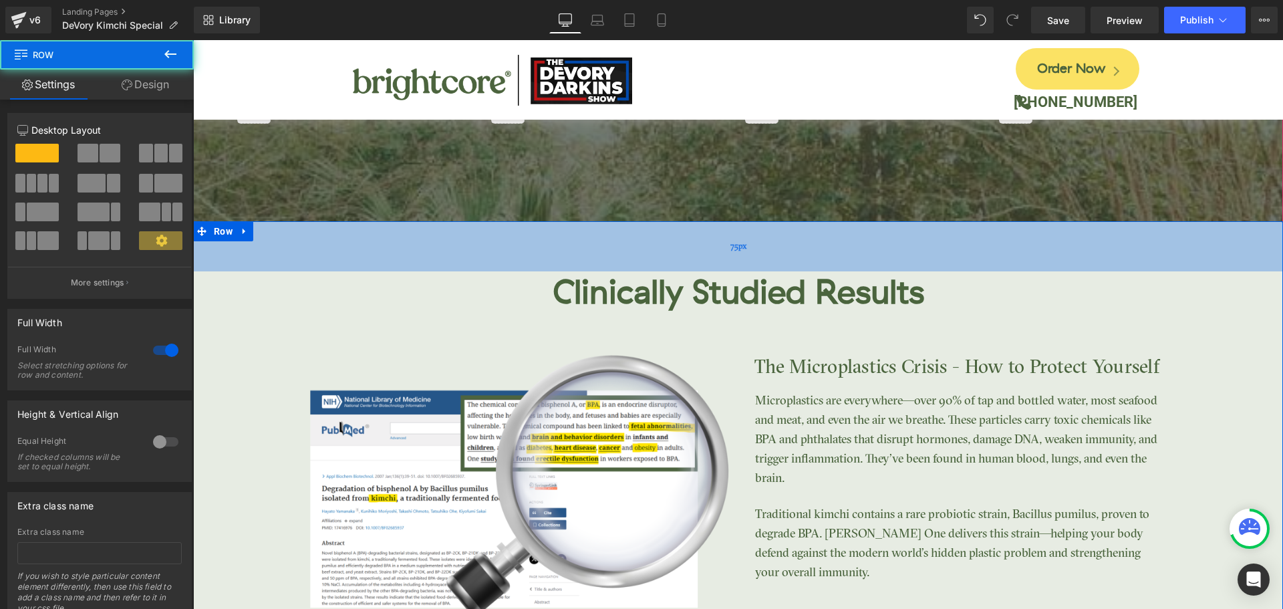
click at [814, 235] on div "75px" at bounding box center [738, 246] width 1090 height 50
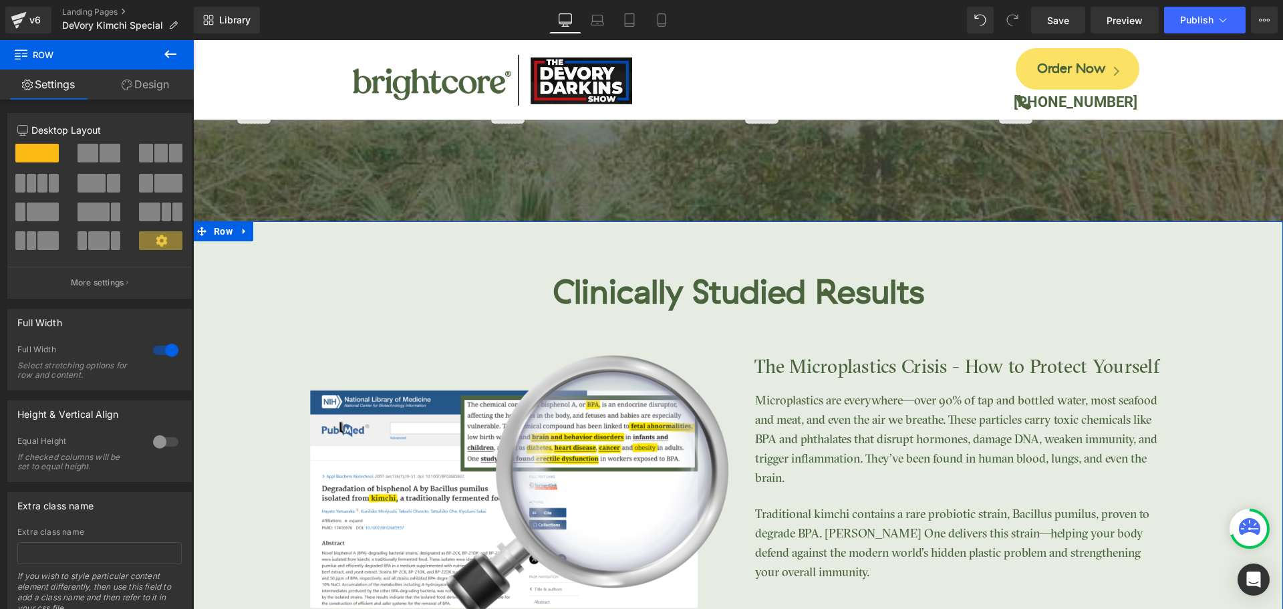
click at [132, 90] on link "Design" at bounding box center [145, 84] width 97 height 30
click at [0, 0] on div "Spacing" at bounding box center [0, 0] width 0 height 0
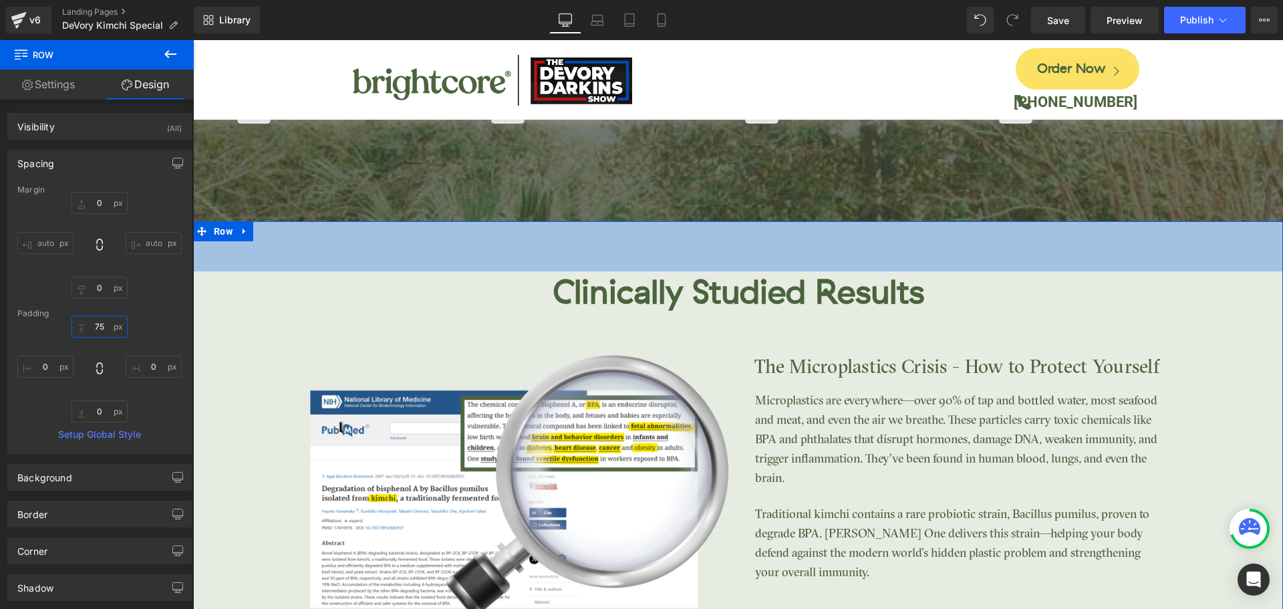
click at [92, 333] on input "75" at bounding box center [99, 326] width 56 height 22
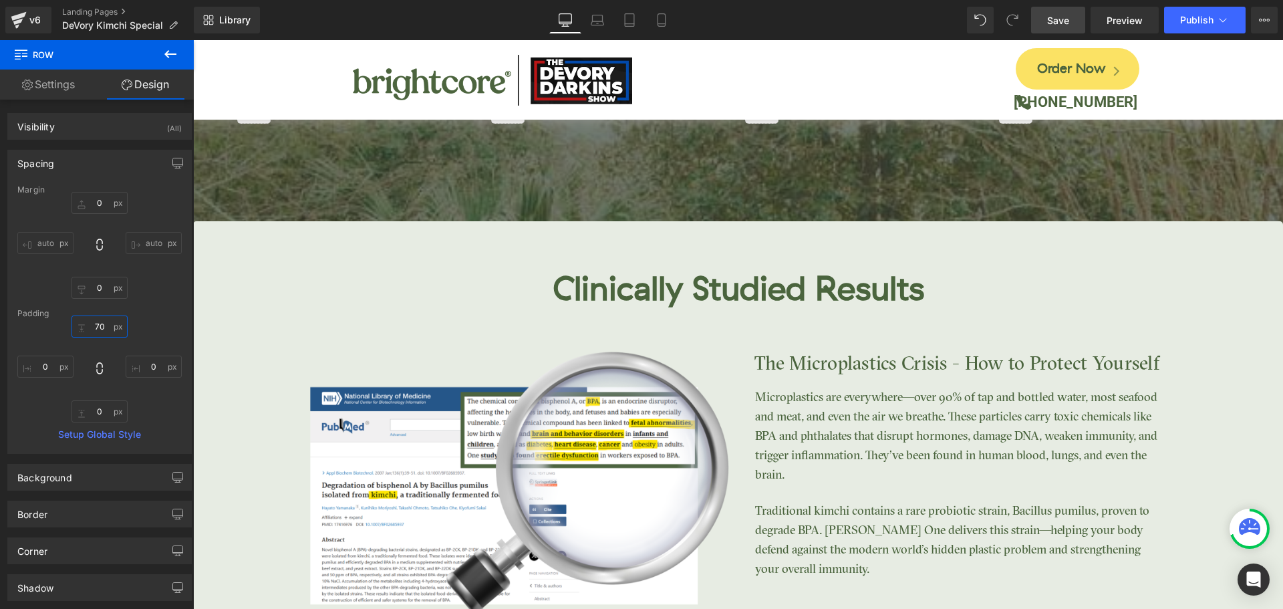
type input "70"
click at [1052, 21] on span "Save" at bounding box center [1058, 20] width 22 height 14
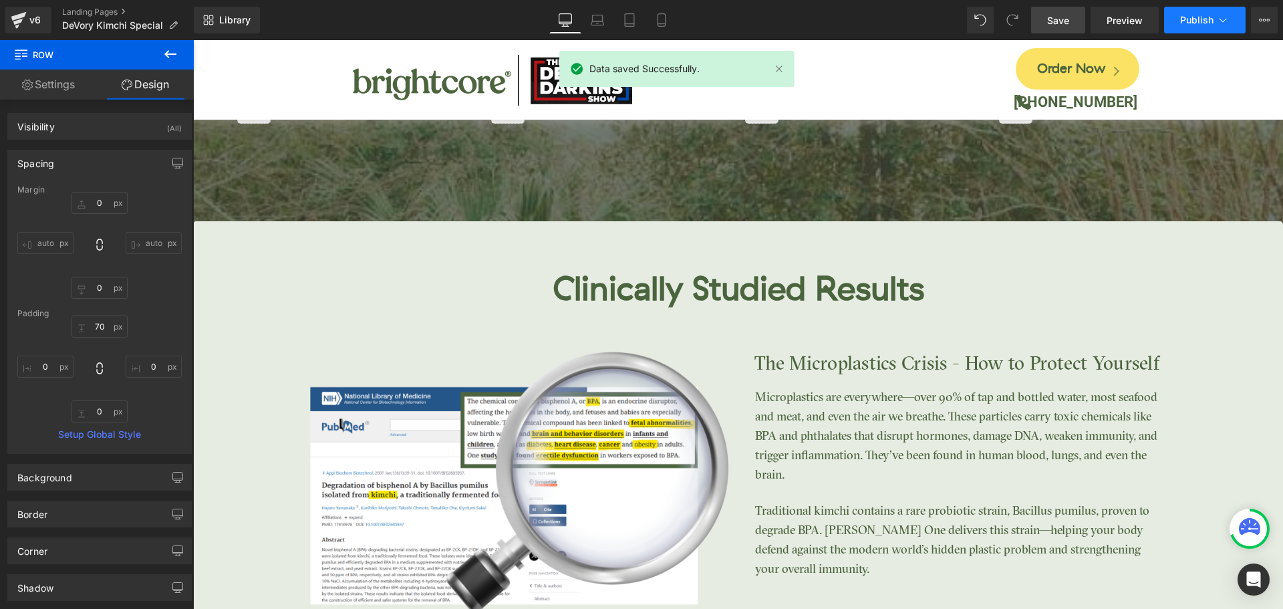
click at [1189, 25] on span "Publish" at bounding box center [1196, 20] width 33 height 11
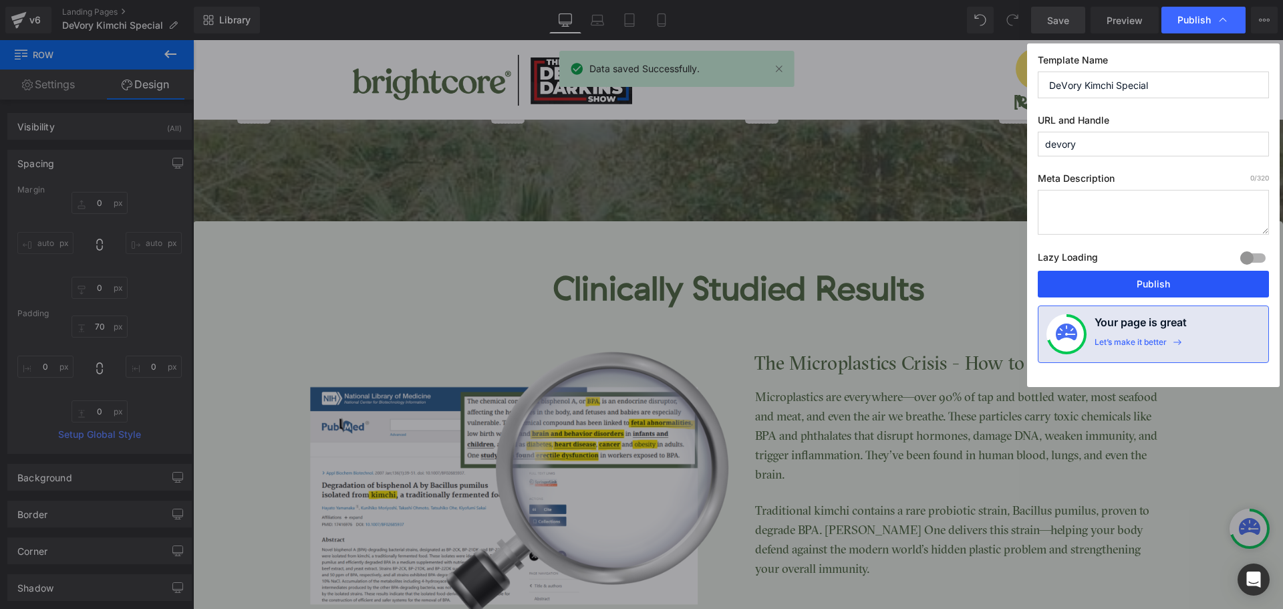
drag, startPoint x: 1160, startPoint y: 285, endPoint x: 967, endPoint y: 242, distance: 197.9
click at [1160, 285] on button "Publish" at bounding box center [1153, 284] width 231 height 27
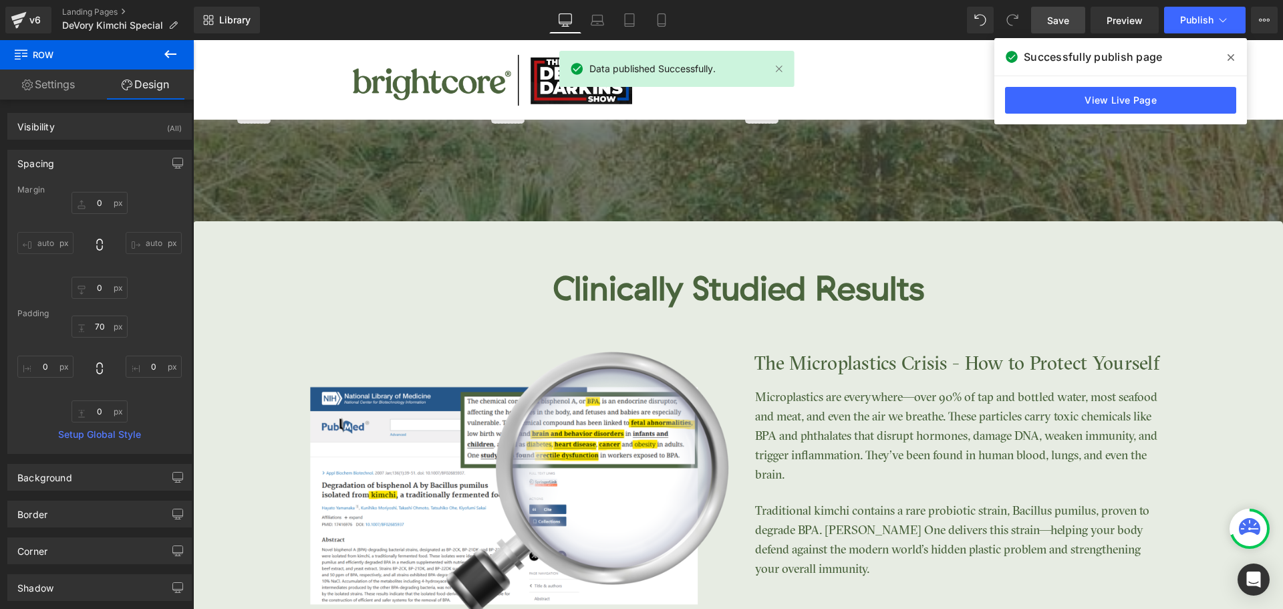
click at [1227, 59] on icon at bounding box center [1230, 57] width 7 height 11
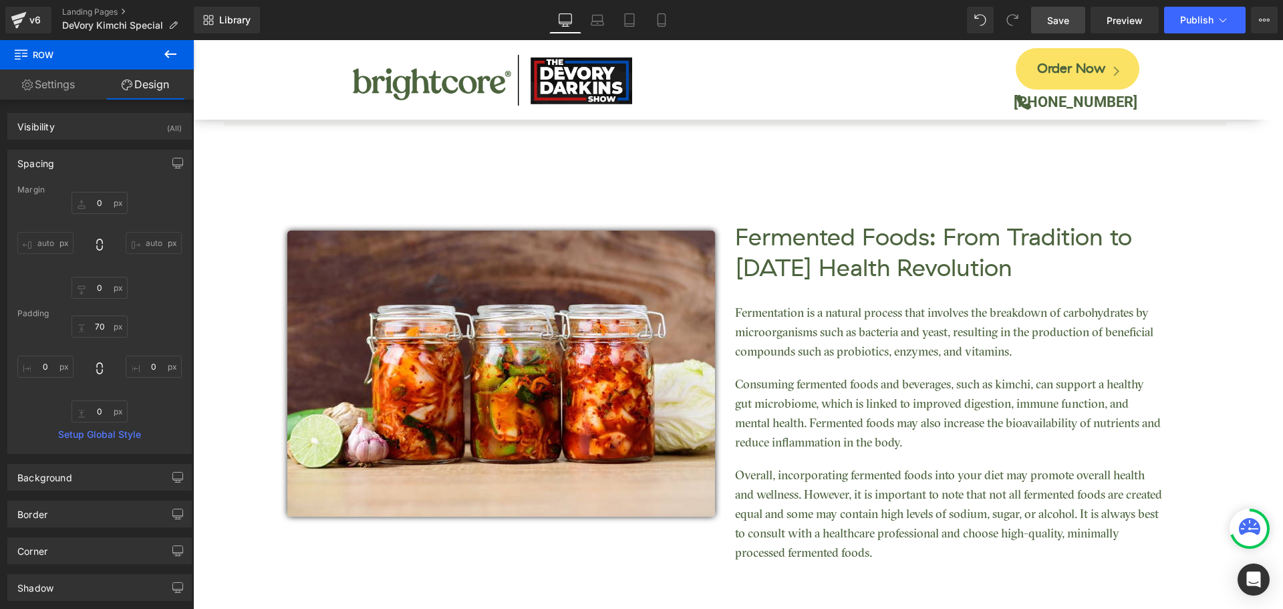
scroll to position [1336, 0]
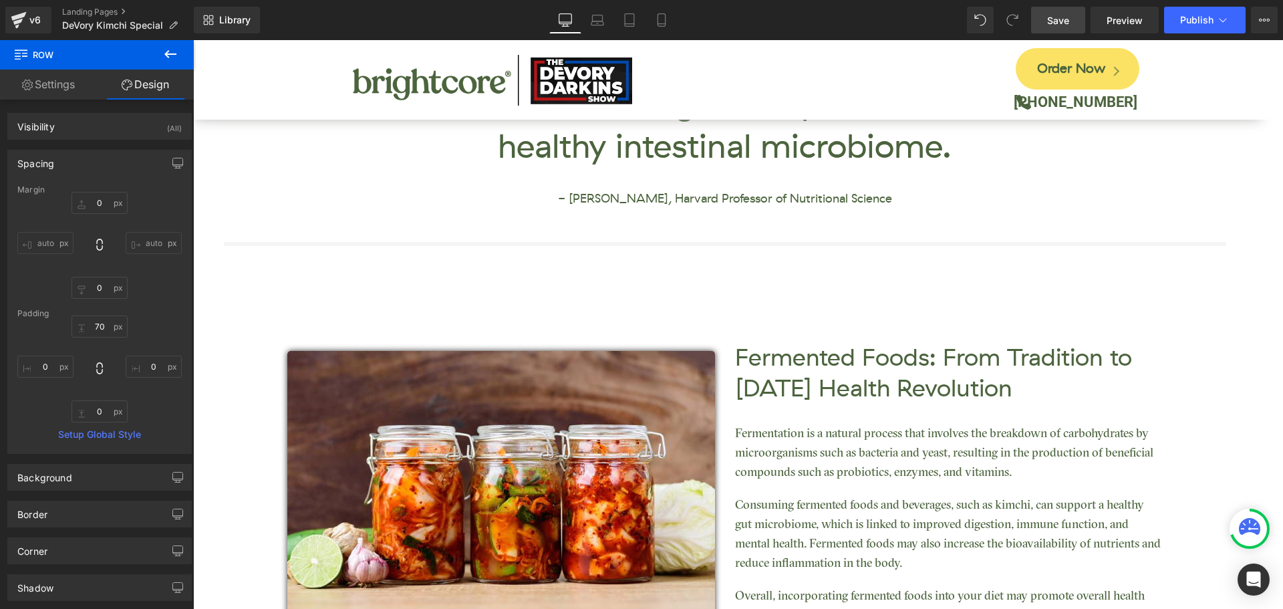
click at [1054, 19] on span "Save" at bounding box center [1058, 20] width 22 height 14
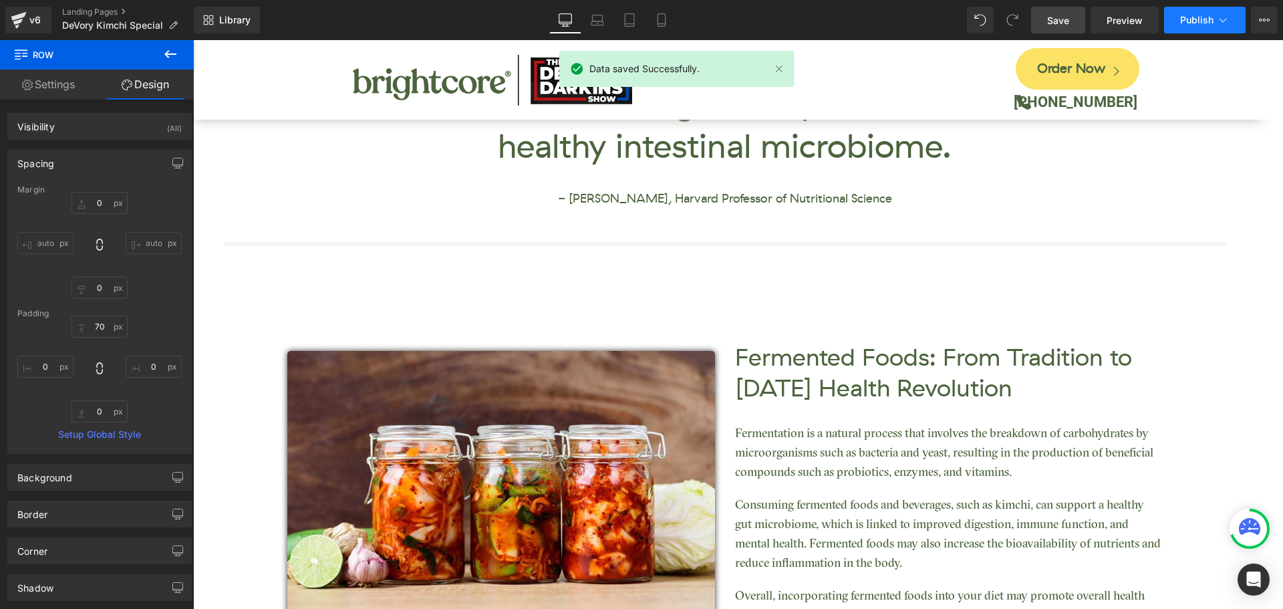
click at [1191, 25] on span "Publish" at bounding box center [1196, 20] width 33 height 11
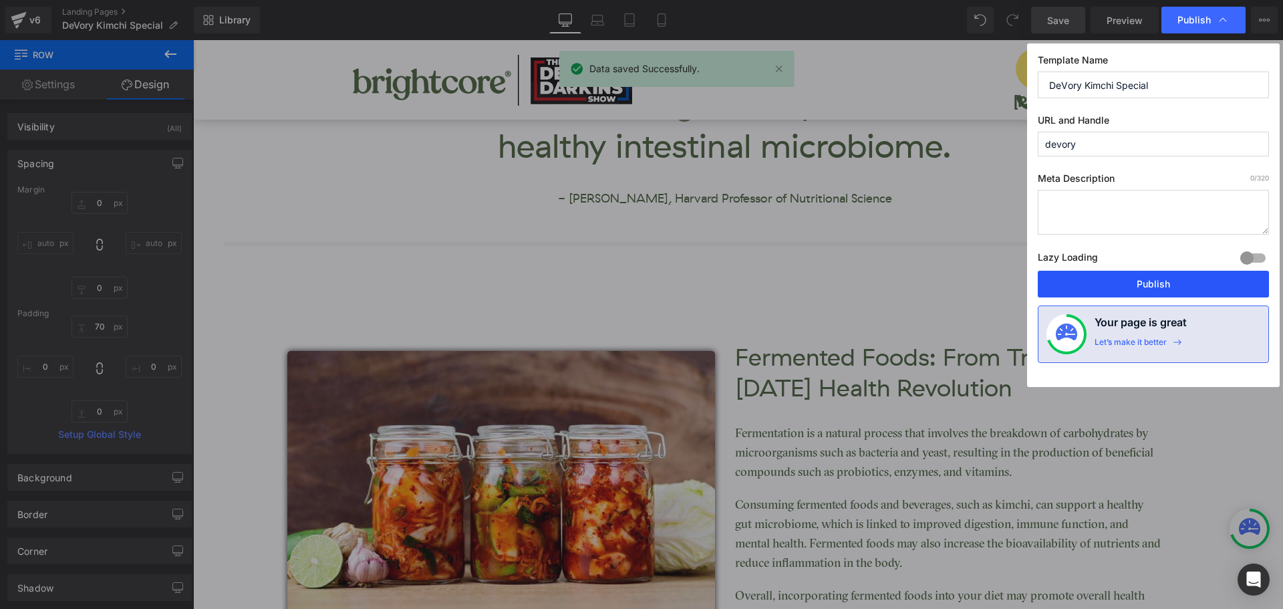
click at [1165, 288] on button "Publish" at bounding box center [1153, 284] width 231 height 27
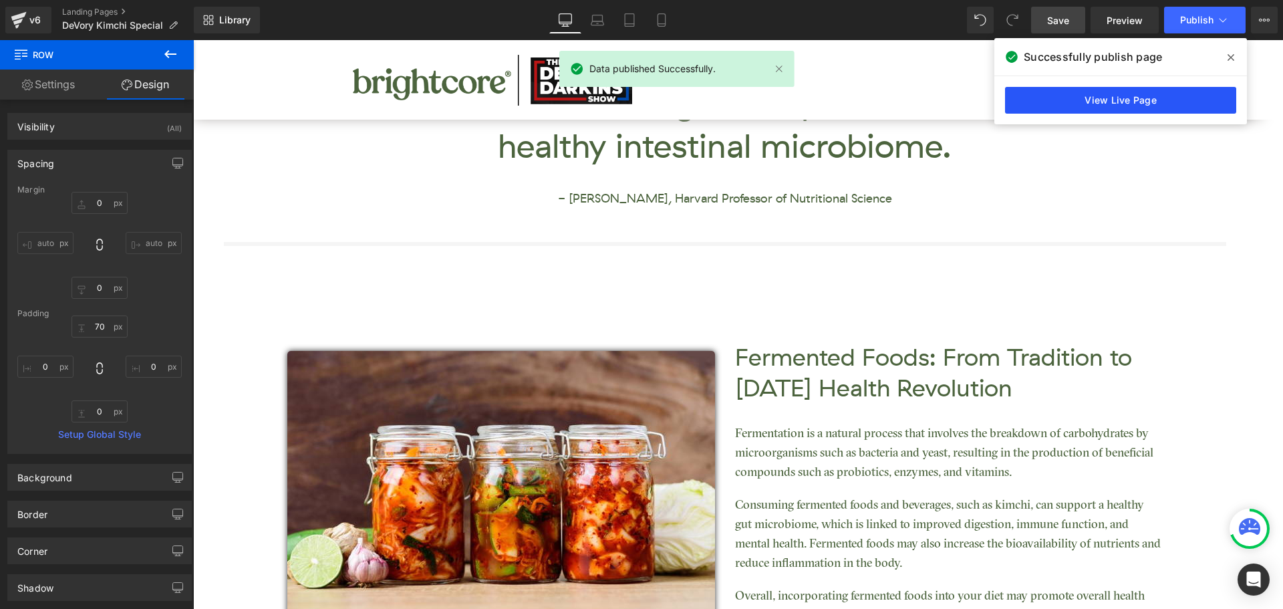
click at [1089, 107] on link "View Live Page" at bounding box center [1120, 100] width 231 height 27
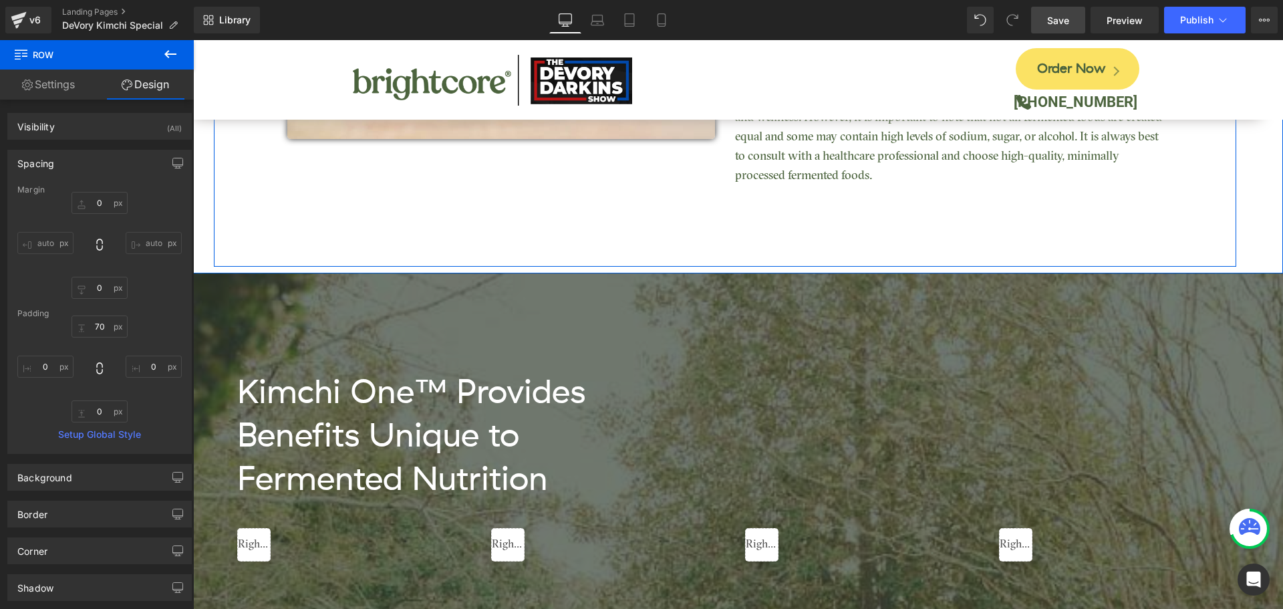
scroll to position [1938, 0]
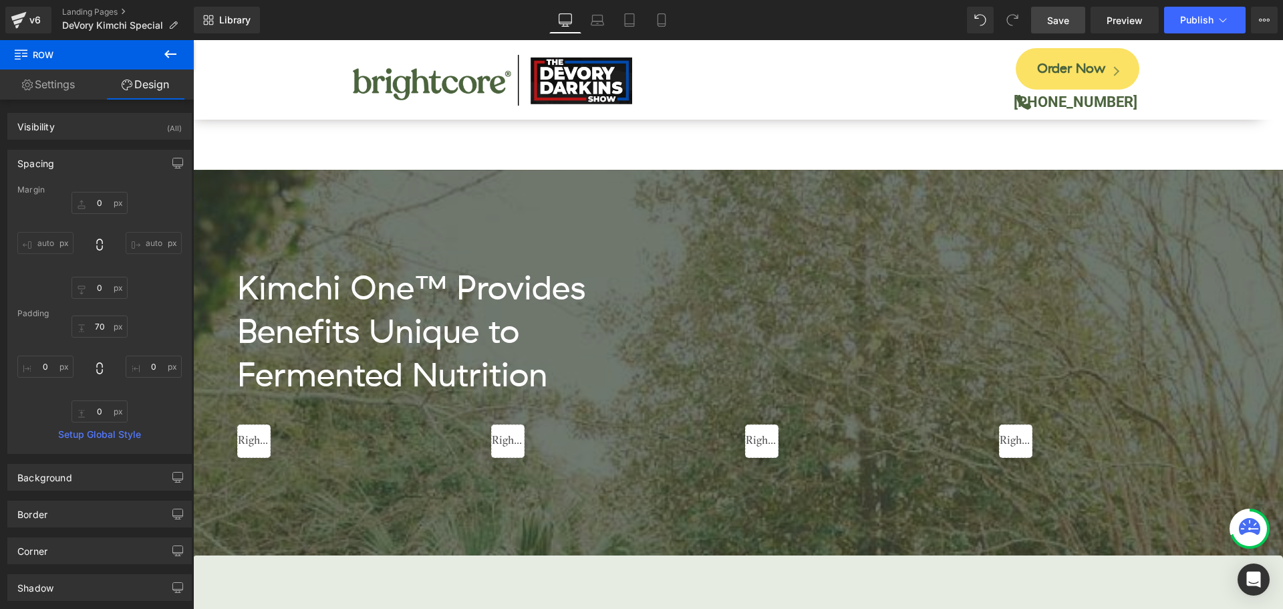
click at [434, 206] on div "Kimchi One™ Provides Benefits Unique to Fermented Nutrition Heading Liquid Liqu…" at bounding box center [738, 363] width 1016 height 386
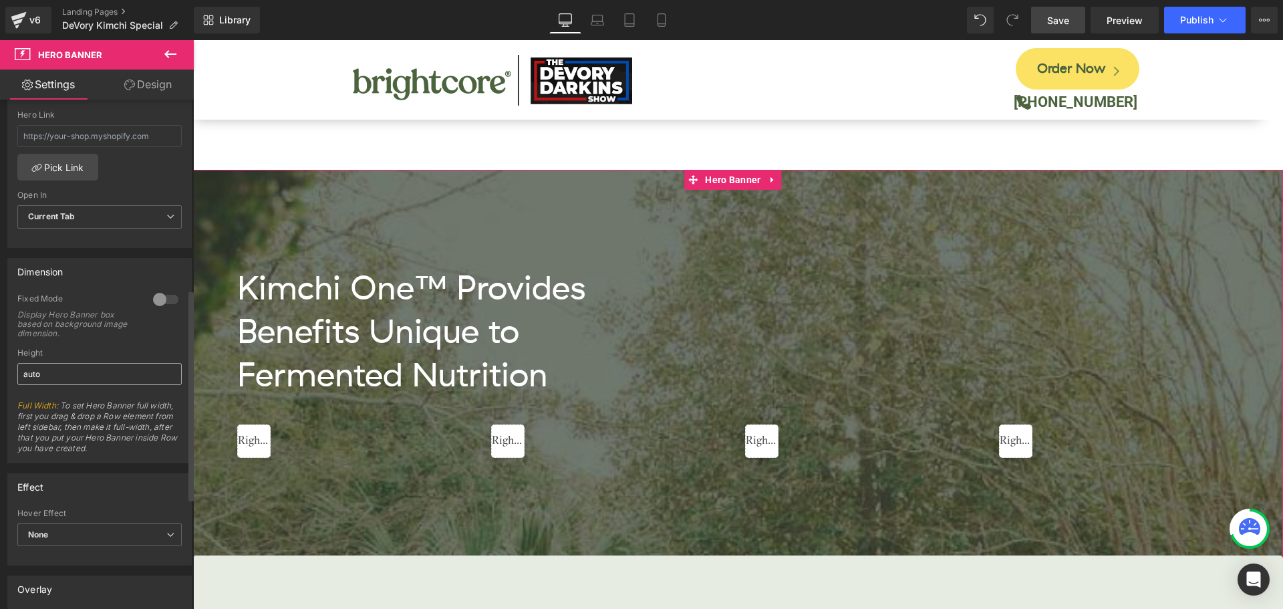
scroll to position [458, 0]
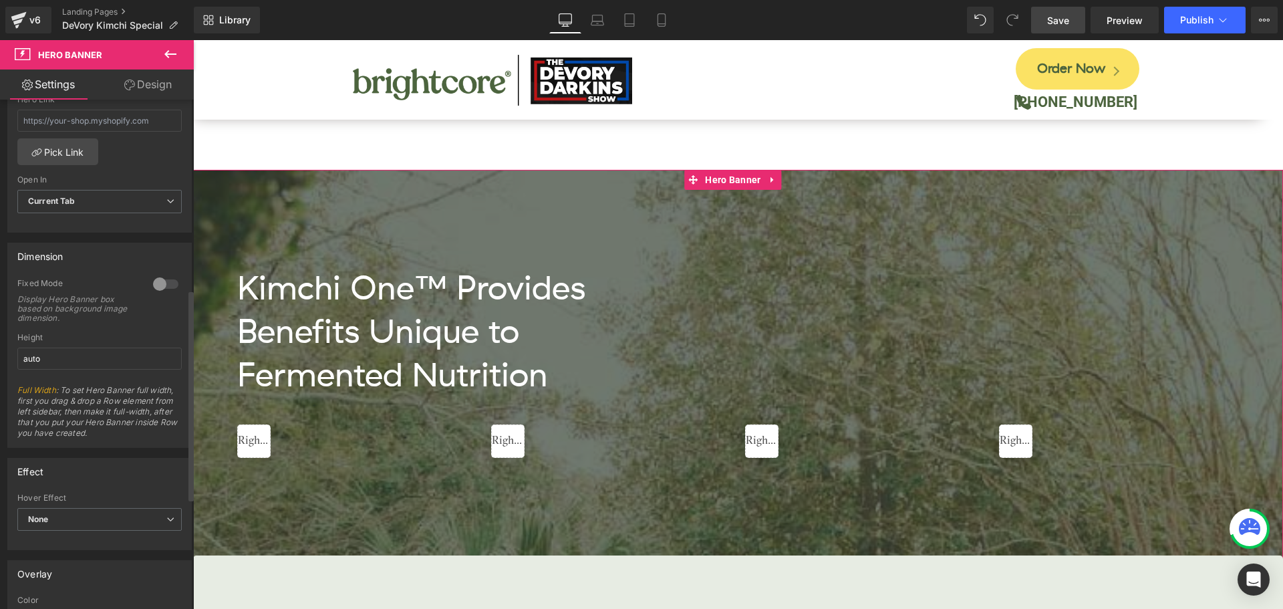
click at [125, 263] on div "Dimension" at bounding box center [99, 255] width 183 height 25
click at [736, 176] on span "Hero Banner" at bounding box center [733, 180] width 62 height 20
click at [125, 265] on div "Dimension" at bounding box center [99, 255] width 183 height 25
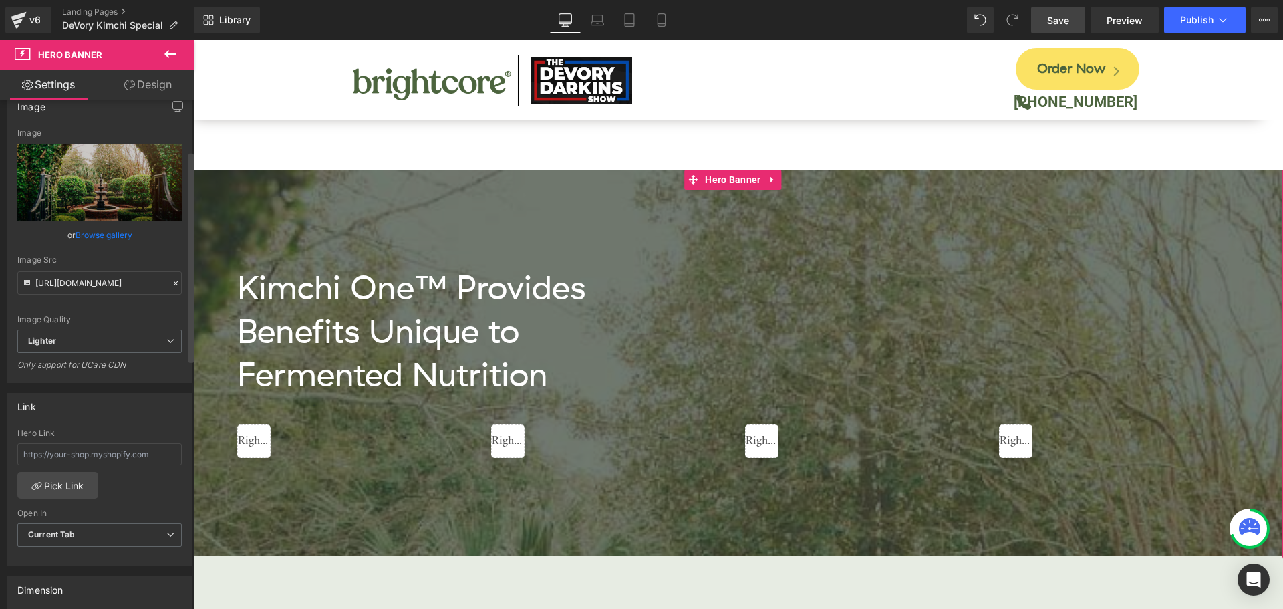
scroll to position [124, 0]
click at [114, 311] on div "Image Quality Lighter Lightest Lighter Lighter Lightest Only support for UCare …" at bounding box center [99, 229] width 164 height 201
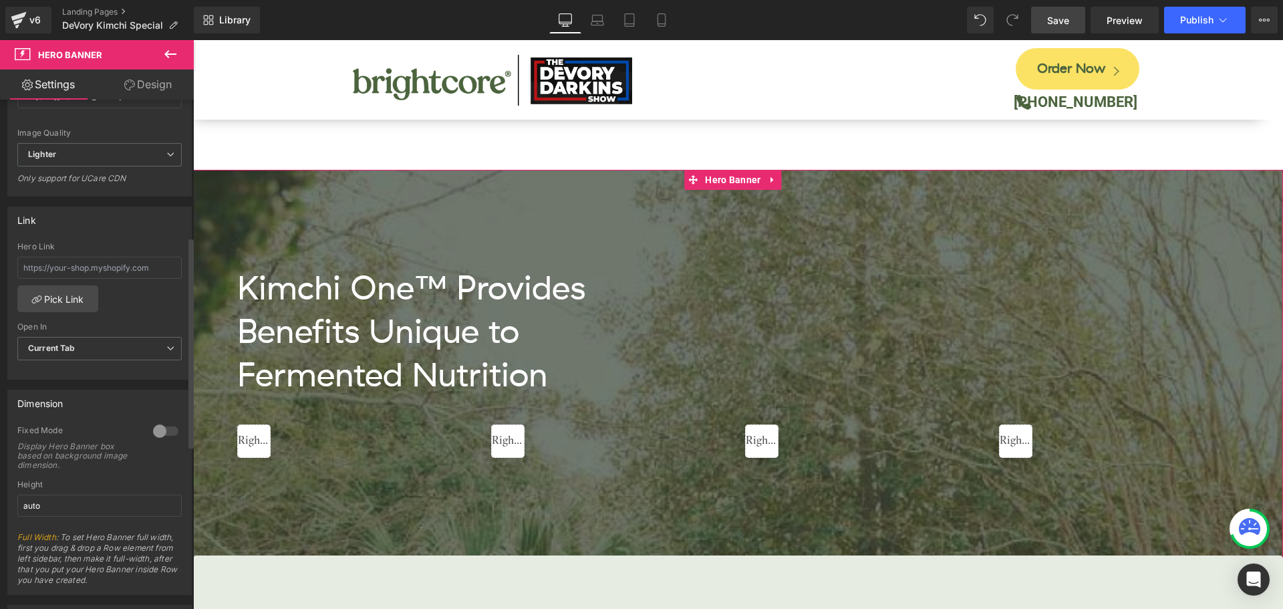
scroll to position [334, 0]
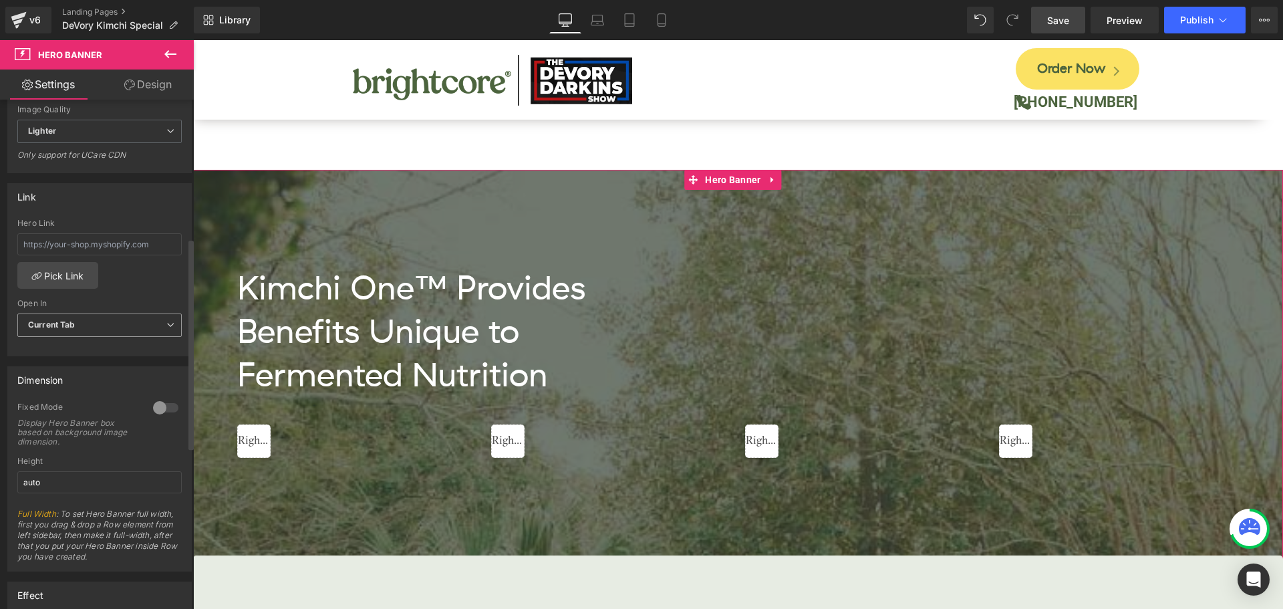
click at [152, 326] on span "Current Tab" at bounding box center [99, 324] width 164 height 23
click at [152, 326] on span "Current Tab" at bounding box center [96, 324] width 159 height 23
click at [143, 289] on div "Hero Link Pick Link Current Tab New Tab Open In Current Tab Current Tab New Tab" at bounding box center [99, 286] width 183 height 137
click at [728, 184] on span "Hero Banner" at bounding box center [733, 180] width 62 height 20
click at [230, 220] on div at bounding box center [231, 363] width 3 height 386
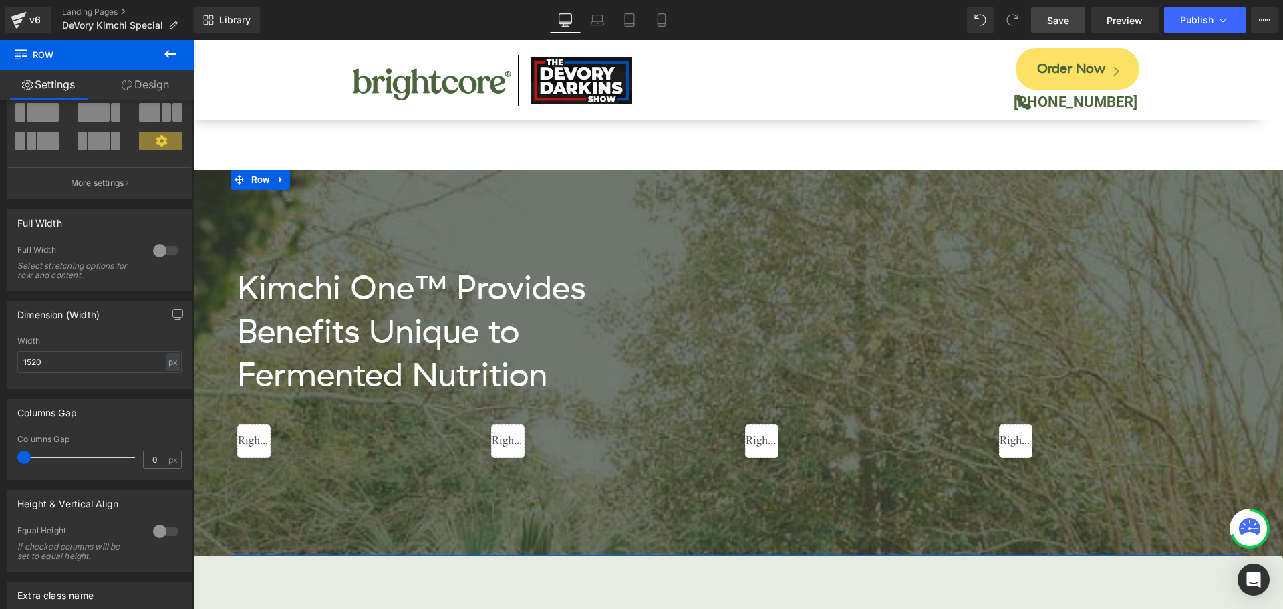
scroll to position [0, 0]
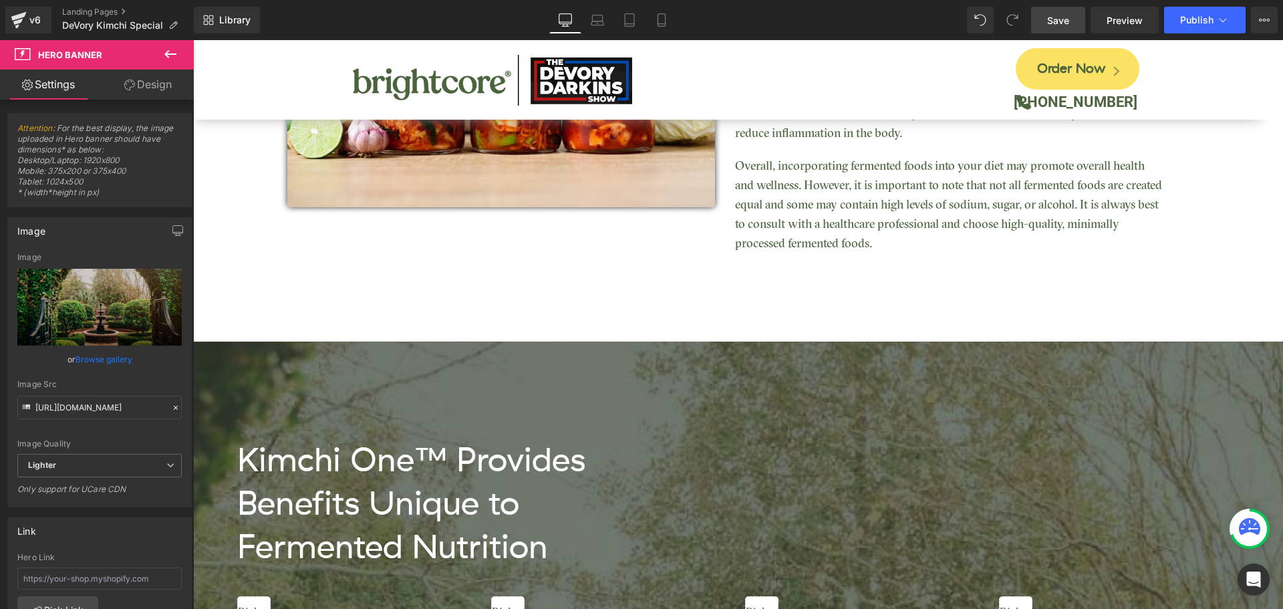
scroll to position [1871, 0]
